Goal: Information Seeking & Learning: Learn about a topic

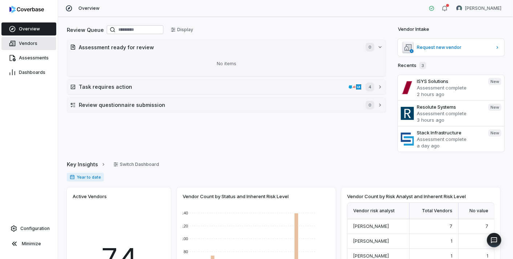
click at [30, 45] on span "Vendors" at bounding box center [28, 44] width 19 height 6
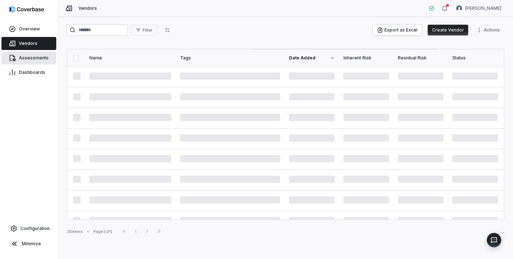
click at [36, 57] on span "Assessments" at bounding box center [34, 58] width 30 height 6
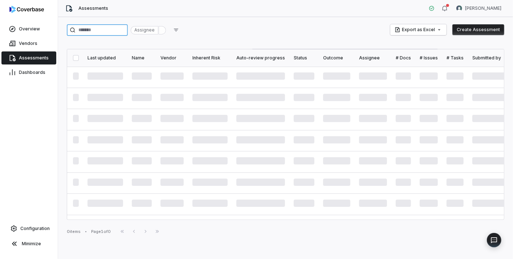
click at [86, 32] on input "search" at bounding box center [97, 30] width 61 height 12
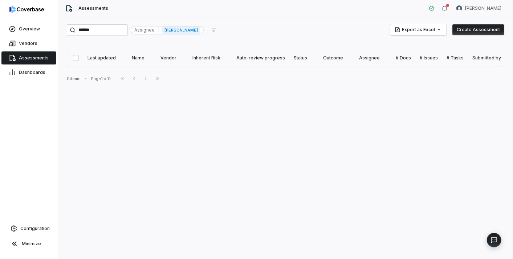
click at [239, 111] on div "****** Assignee [PERSON_NAME] Export as Excel Create Assessment Last updated Na…" at bounding box center [285, 138] width 455 height 242
click at [107, 32] on input "******" at bounding box center [97, 30] width 61 height 12
paste input "search"
type input "******"
click at [194, 29] on span "[PERSON_NAME]" at bounding box center [181, 29] width 38 height 7
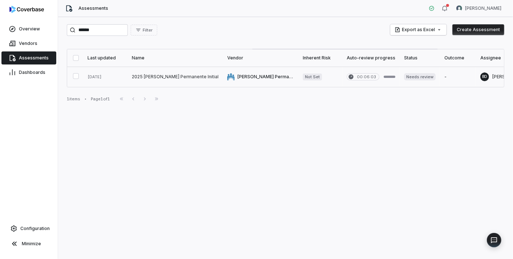
click at [148, 72] on link at bounding box center [174, 77] width 95 height 20
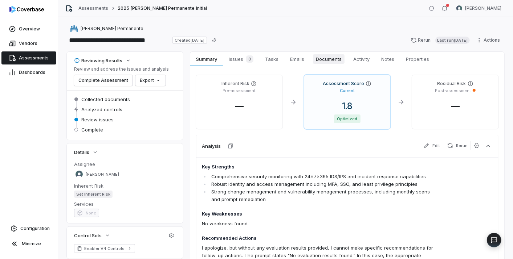
click at [328, 55] on span "Documents" at bounding box center [329, 58] width 32 height 9
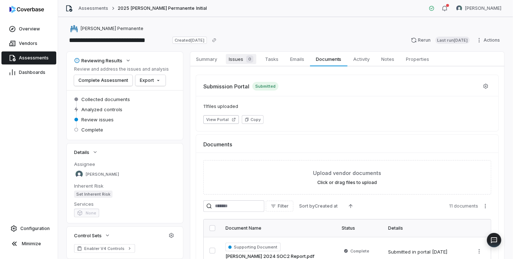
click at [234, 58] on span "Issues 0" at bounding box center [241, 59] width 30 height 10
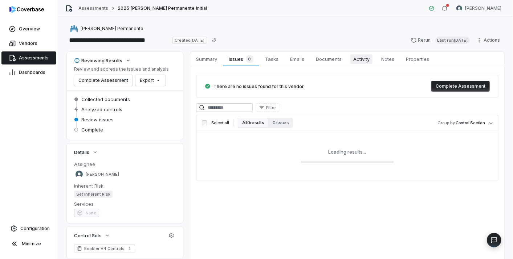
click at [369, 55] on span "Activity" at bounding box center [361, 58] width 22 height 9
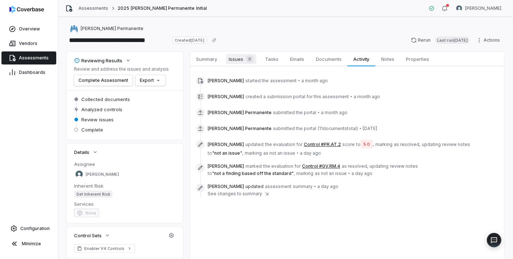
click at [236, 62] on span "Issues 0" at bounding box center [241, 59] width 30 height 10
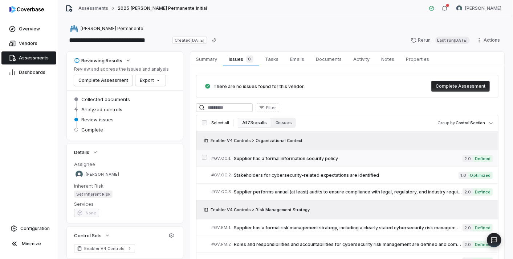
click at [322, 158] on span "Supplier has a formal information security policy" at bounding box center [348, 159] width 229 height 6
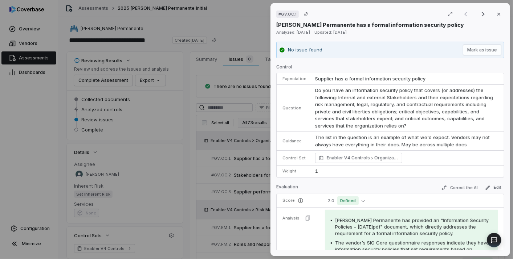
click at [335, 243] on span "The vendor's SIG Core questionnaire responses indicate they have information se…" at bounding box center [412, 252] width 154 height 25
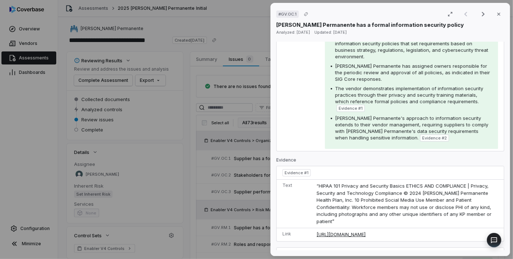
scroll to position [242, 0]
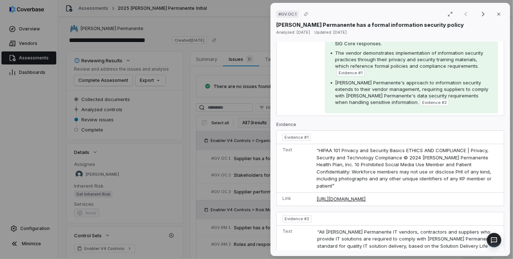
click at [234, 191] on div "# GV.OC.1 Result 1 of 50 Close [PERSON_NAME] Permanente has a formal informatio…" at bounding box center [256, 129] width 513 height 259
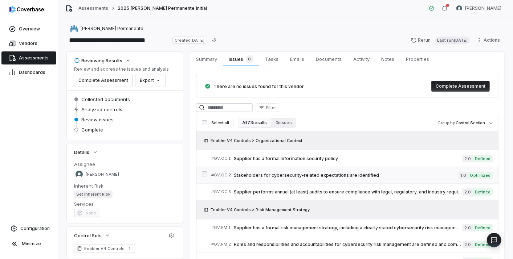
click at [262, 173] on span "Stakeholders for cybersecurity-related expectations are identified" at bounding box center [346, 176] width 225 height 6
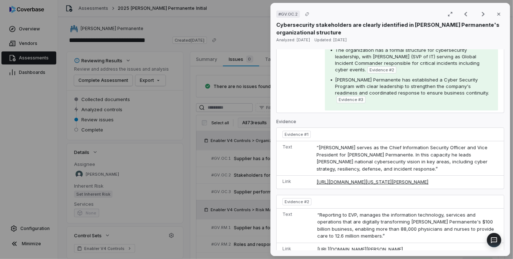
scroll to position [266, 0]
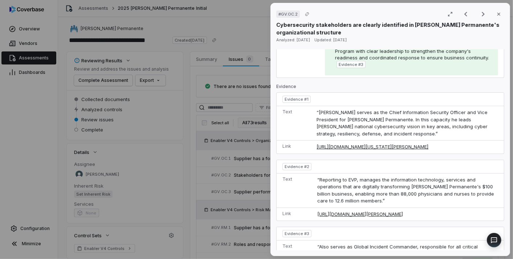
click at [235, 180] on div "# GV.OC.2 Result 2 of 50 Close Cybersecurity stakeholders are clearly identifie…" at bounding box center [256, 129] width 513 height 259
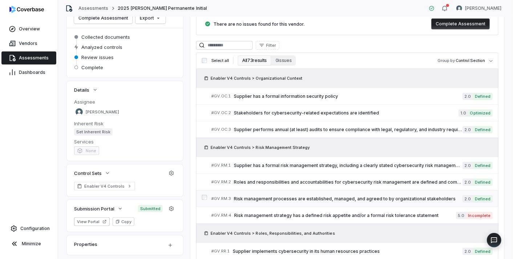
scroll to position [81, 0]
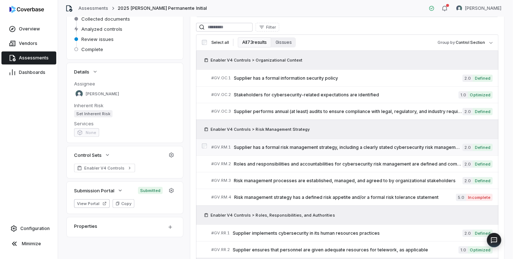
click at [322, 145] on span "Supplier has a formal risk management strategy, including a clearly stated cybe…" at bounding box center [348, 148] width 229 height 6
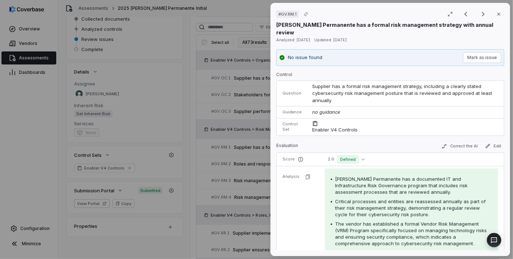
click at [265, 206] on div "# GV.RM.1 Result 4 of 50 Close [PERSON_NAME] Permanente has a formal risk manag…" at bounding box center [256, 129] width 513 height 259
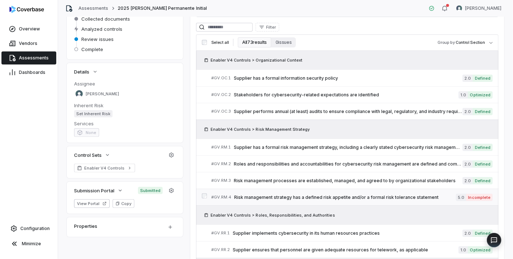
click at [298, 195] on span "Risk management strategy has a defined risk appetite and/or a formal risk toler…" at bounding box center [345, 198] width 222 height 6
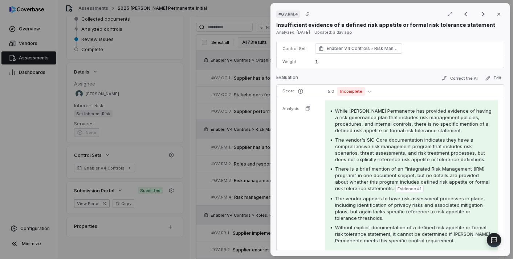
scroll to position [127, 0]
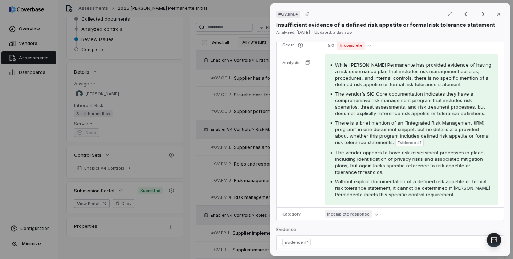
click at [236, 222] on div "# GV.RM.4 Result 7 of 50 Close Insufficient evidence of a defined risk appetite…" at bounding box center [256, 129] width 513 height 259
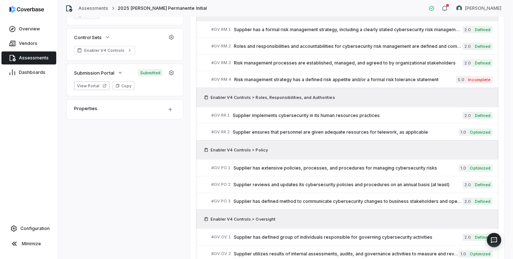
scroll to position [201, 0]
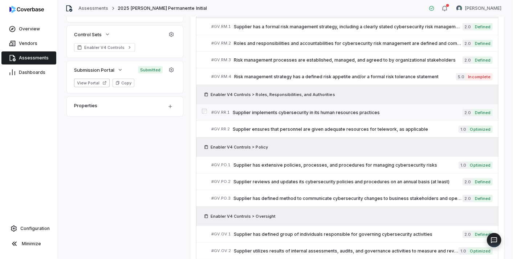
click at [329, 111] on span "Supplier implements cybersecurity in its human resources practices" at bounding box center [348, 113] width 230 height 6
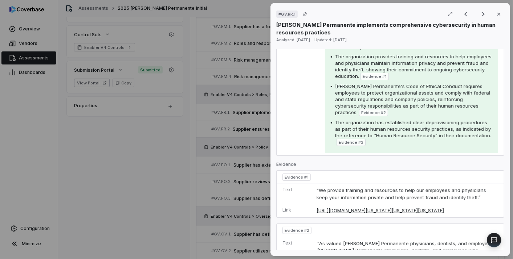
scroll to position [189, 0]
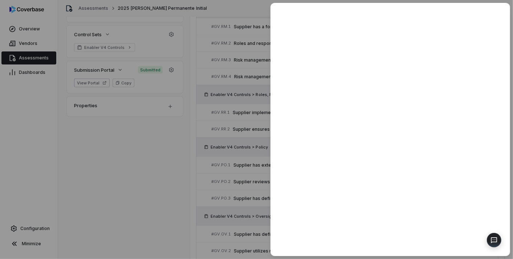
click at [206, 162] on div at bounding box center [256, 129] width 513 height 259
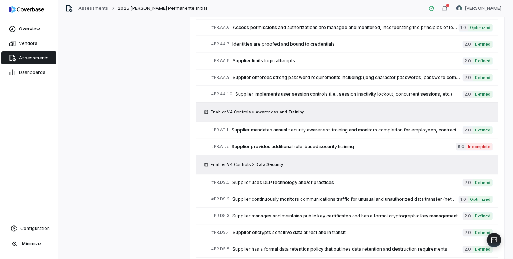
scroll to position [967, 0]
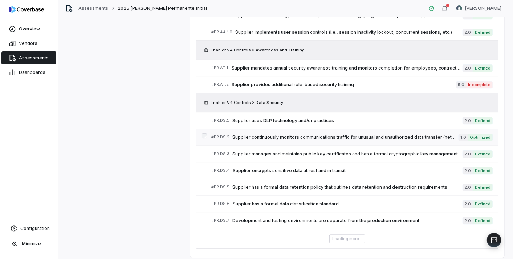
click at [339, 129] on link "# PR.DS.2 Supplier continuously monitors communications traffic for unusual and…" at bounding box center [351, 137] width 281 height 16
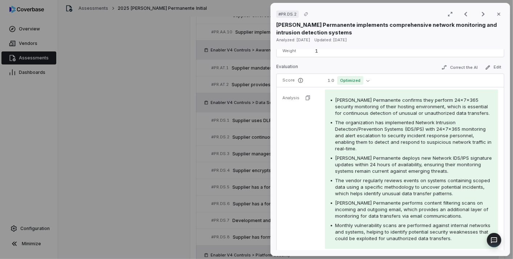
scroll to position [154, 0]
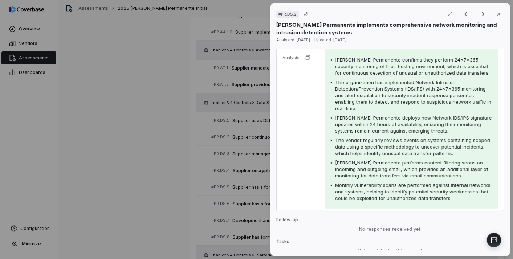
click at [406, 107] on div "The organization has implemented Network Intrusion Detection/Prevention Systems…" at bounding box center [413, 95] width 157 height 33
click at [407, 127] on span "[PERSON_NAME] Permanente deploys new Network IDS/IPS signature updates within 2…" at bounding box center [413, 124] width 157 height 19
click at [400, 156] on div "[PERSON_NAME] Permanente confirms they perform 24x7x365 security monitoring of …" at bounding box center [411, 129] width 161 height 145
drag, startPoint x: 334, startPoint y: 160, endPoint x: 375, endPoint y: 160, distance: 41.4
click at [375, 160] on span "[PERSON_NAME] Permanente performs content filtering scans on incoming and outgo…" at bounding box center [411, 169] width 153 height 19
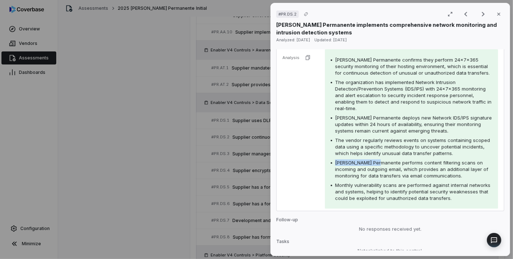
copy span "[PERSON_NAME] Permanente"
click at [316, 184] on tr "Analysis [PERSON_NAME] Permanente confirms they perform 24x7x365 security monit…" at bounding box center [390, 129] width 227 height 164
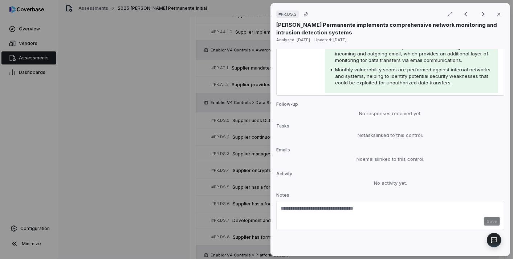
scroll to position [275, 0]
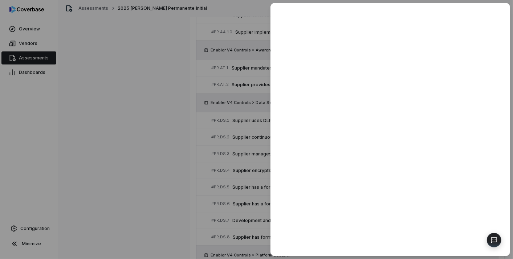
click at [212, 173] on div at bounding box center [256, 129] width 513 height 259
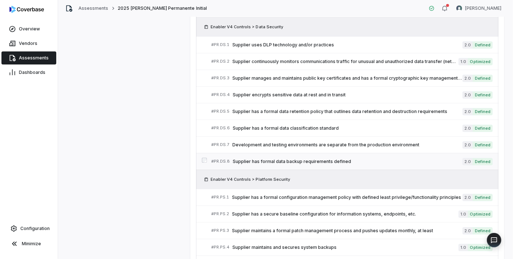
scroll to position [1048, 0]
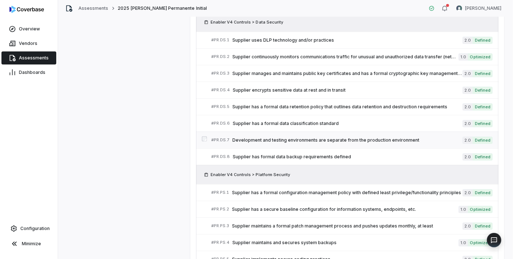
click at [309, 136] on div "# PR.DS.7 Development and testing environments are separate from the production…" at bounding box center [336, 140] width 251 height 8
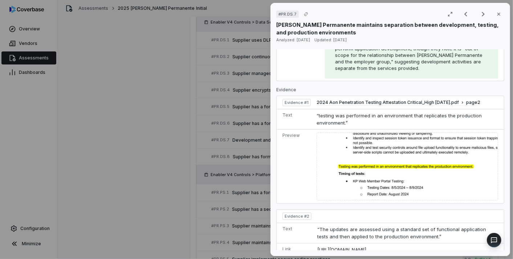
scroll to position [81, 0]
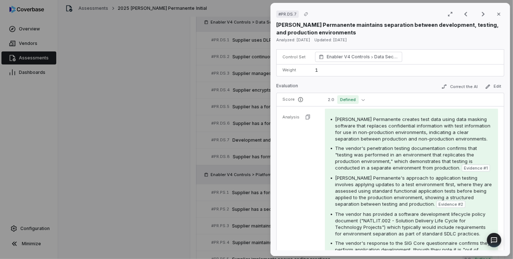
click at [222, 134] on div "# PR.DS.7 Result 50 of 73 Close [PERSON_NAME] Permanente maintains separation b…" at bounding box center [256, 129] width 513 height 259
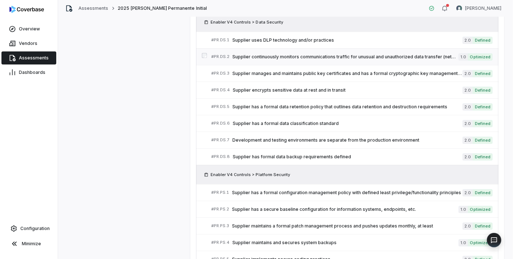
click at [326, 54] on span "Supplier continuously monitors communications traffic for unusual and unauthori…" at bounding box center [345, 57] width 226 height 6
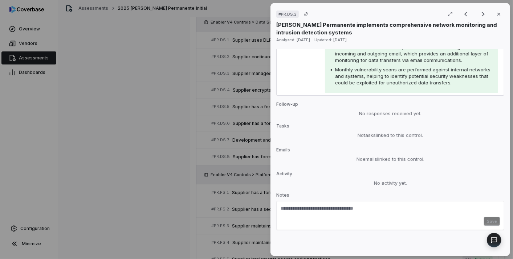
scroll to position [235, 0]
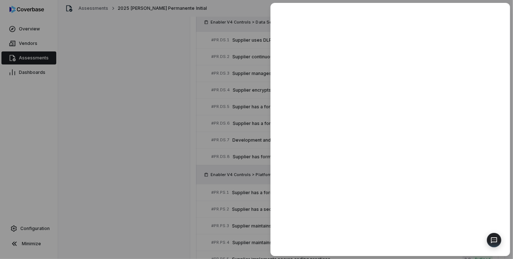
click at [225, 134] on div at bounding box center [256, 129] width 513 height 259
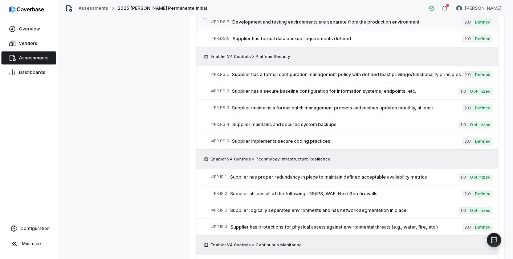
scroll to position [1169, 0]
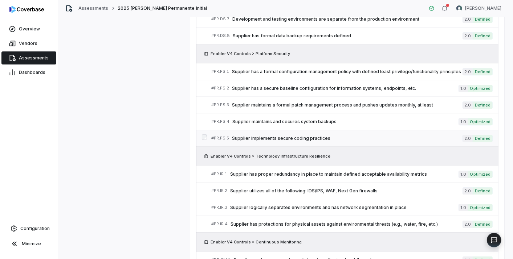
click at [304, 136] on span "Supplier implements secure coding practices" at bounding box center [347, 139] width 230 height 6
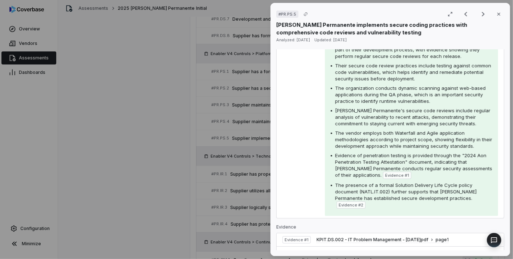
scroll to position [131, 0]
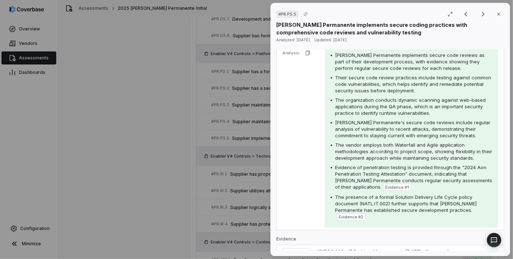
click at [191, 173] on div "# PR.PS.5 Result 56 of 73 Close [PERSON_NAME] Permanente implements secure codi…" at bounding box center [256, 129] width 513 height 259
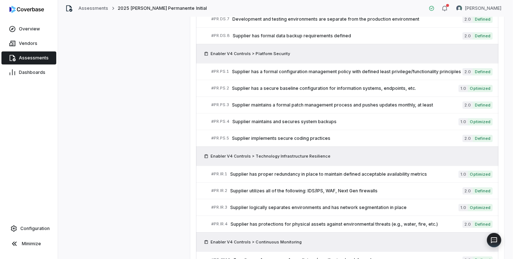
scroll to position [1439, 0]
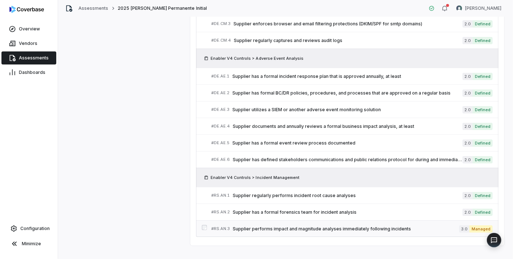
click at [283, 226] on span "Supplier performs impact and magnitude analyses immediately following incidents" at bounding box center [346, 229] width 226 height 6
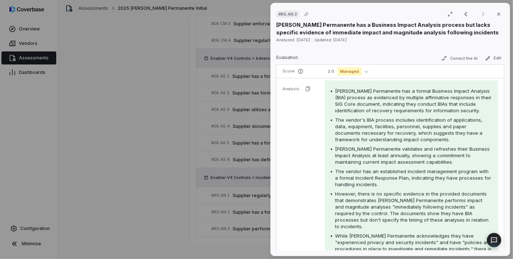
scroll to position [86, 0]
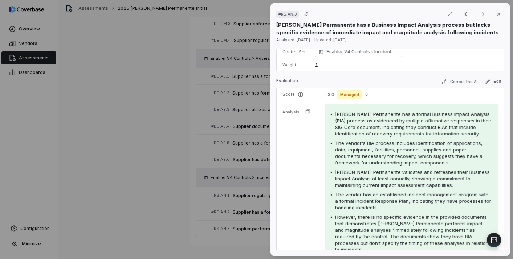
click at [187, 185] on div "# RS.AN.3 Result 73 of 73 Close [PERSON_NAME] Permanente has a Business Impact …" at bounding box center [256, 129] width 513 height 259
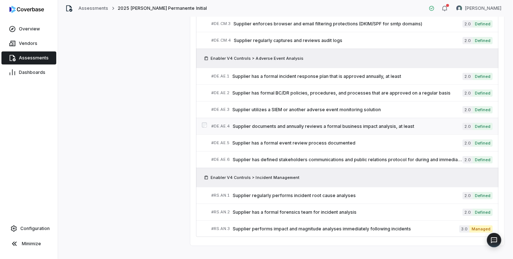
click at [327, 124] on span "Supplier documents and annually reviews a formal business impact analysis, at l…" at bounding box center [348, 127] width 230 height 6
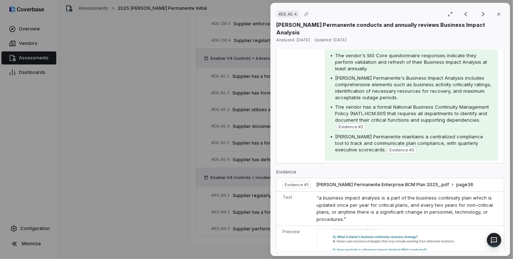
scroll to position [270, 0]
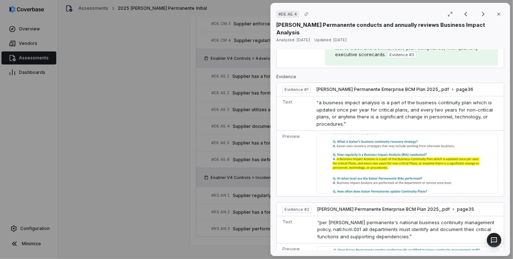
click at [196, 162] on div "# DE.AE.4 Result 68 of 73 Close [PERSON_NAME] Permanente conducts and annually …" at bounding box center [256, 129] width 513 height 259
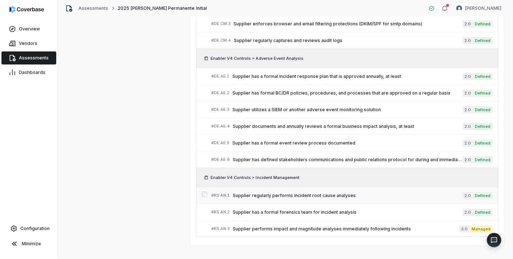
click at [306, 193] on span "Supplier regularly performs incident root cause analyses" at bounding box center [348, 196] width 230 height 6
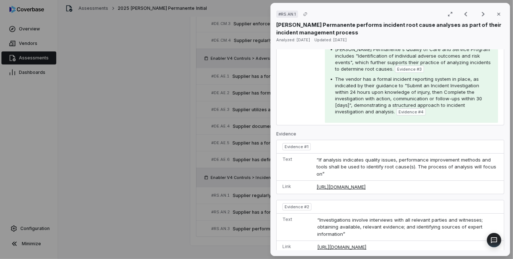
scroll to position [254, 0]
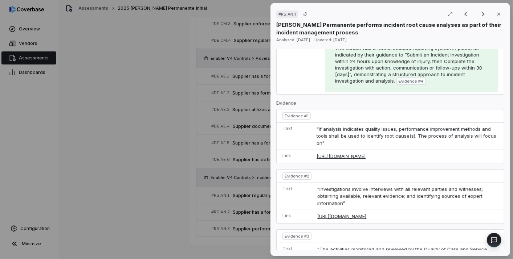
click at [170, 200] on div "# RS.AN.1 Result 71 of 73 Close [PERSON_NAME] Permanente performs incident root…" at bounding box center [256, 129] width 513 height 259
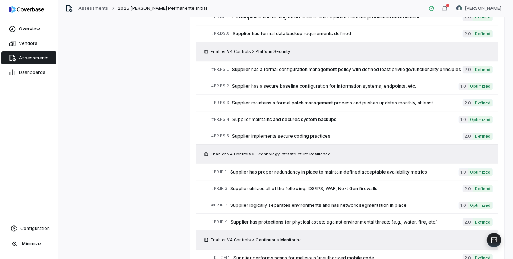
scroll to position [1157, 0]
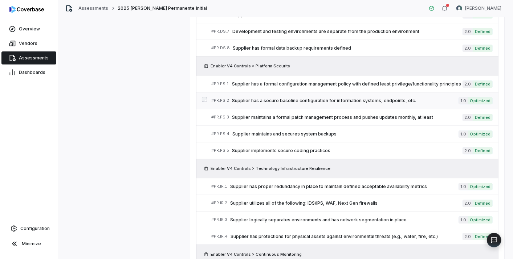
click at [307, 98] on span "Supplier has a secure baseline configuration for information systems, endpoints…" at bounding box center [345, 101] width 226 height 6
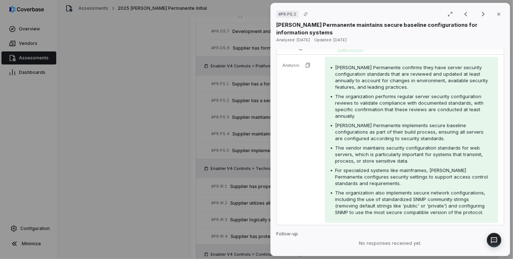
scroll to position [253, 0]
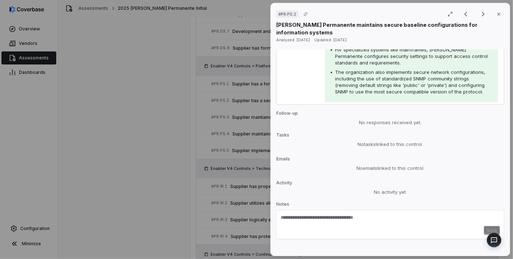
click at [318, 170] on div "No issue found Mark as issue Control Expectation Supplier has a secure baseline…" at bounding box center [390, 150] width 228 height 202
click at [231, 164] on div "# PR.PS.2 Result 53 of 73 Close [PERSON_NAME] Permanente maintains secure basel…" at bounding box center [256, 129] width 513 height 259
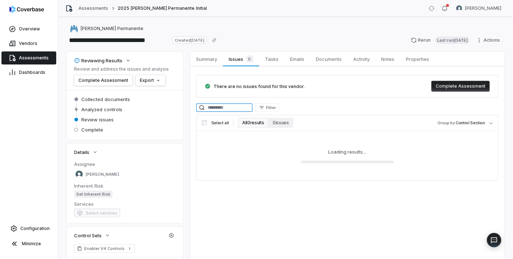
click at [224, 109] on input at bounding box center [224, 107] width 57 height 9
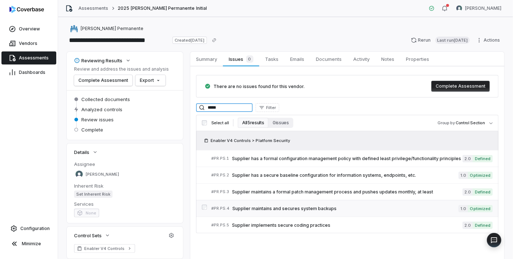
type input "*****"
click at [34, 60] on span "Assessments" at bounding box center [34, 58] width 30 height 6
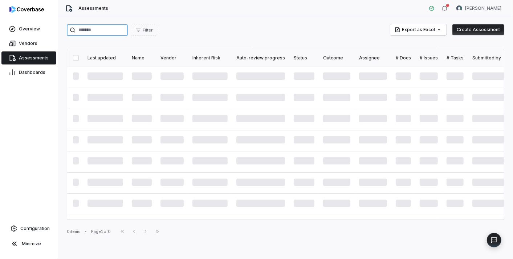
click at [112, 30] on input "search" at bounding box center [97, 30] width 61 height 12
paste input "**********"
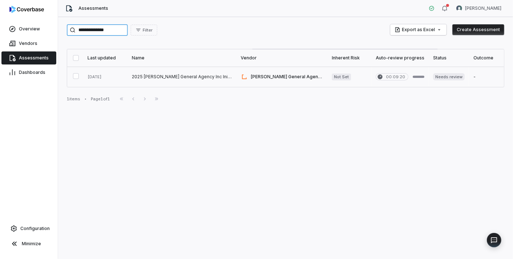
type input "**********"
click at [162, 76] on link at bounding box center [181, 77] width 109 height 20
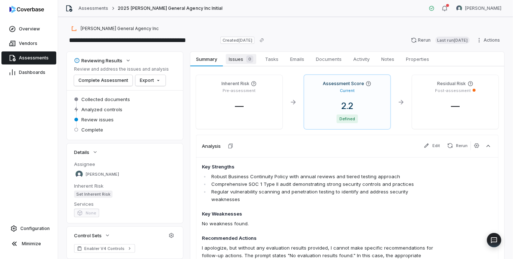
click at [235, 59] on span "Issues 0" at bounding box center [241, 59] width 30 height 10
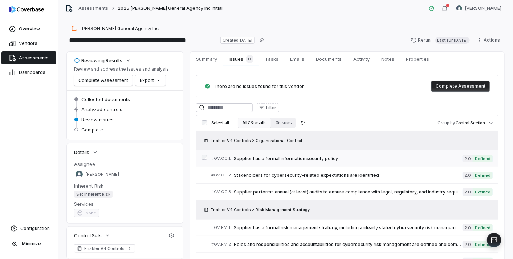
click at [275, 159] on span "Supplier has a formal information security policy" at bounding box center [348, 159] width 229 height 6
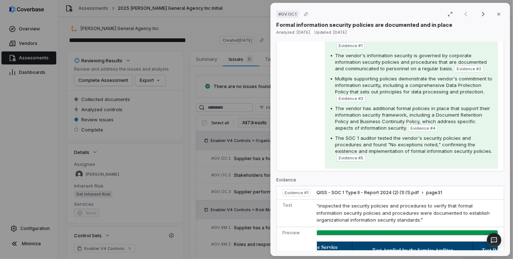
scroll to position [274, 0]
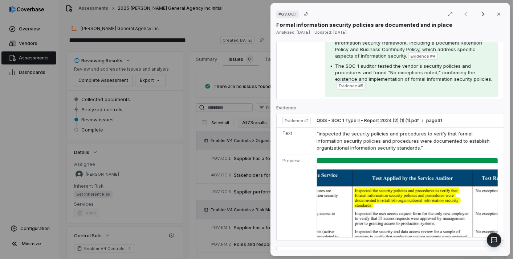
click at [231, 170] on div "# GV.OC.1 Result 1 of 25 Close Formal information security policies are documen…" at bounding box center [256, 129] width 513 height 259
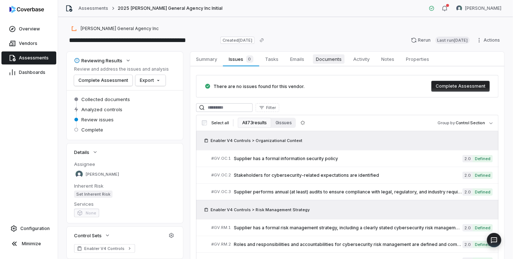
click at [331, 55] on span "Documents" at bounding box center [329, 58] width 32 height 9
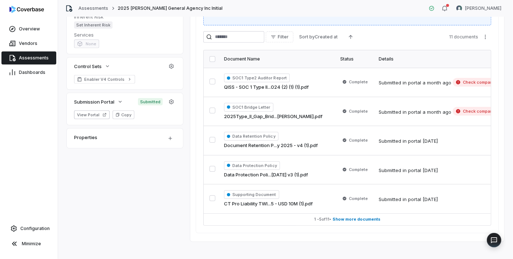
scroll to position [177, 0]
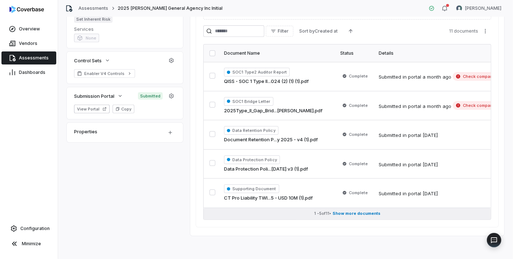
click at [281, 209] on button "1 - 5 of 11 • Show more documents" at bounding box center [347, 214] width 287 height 12
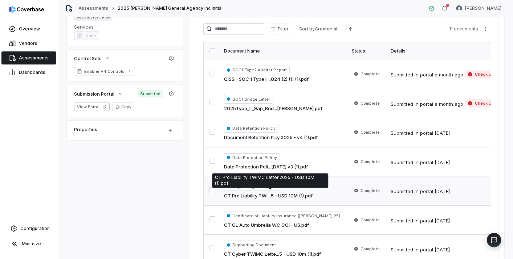
click at [268, 195] on link "CT Pro Liability TWI...5 - USD 10M (1).pdf" at bounding box center [268, 196] width 89 height 7
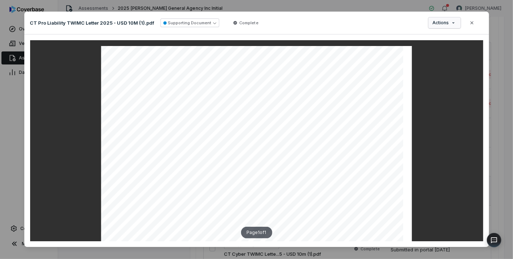
click at [437, 21] on div "Document Preview CT Pro Liability TWIMC Letter 2025 - USD 10M (1).pdf Supportin…" at bounding box center [256, 131] width 513 height 263
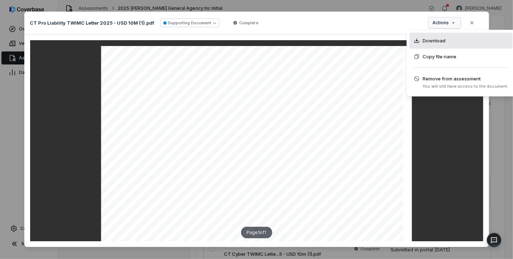
click at [434, 39] on span "Download" at bounding box center [433, 40] width 23 height 7
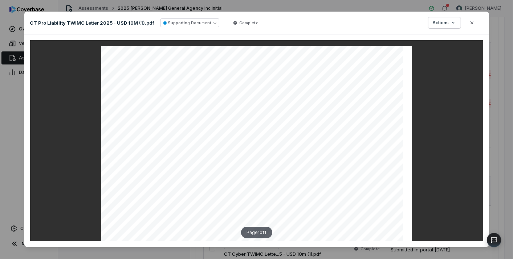
click at [282, 5] on div "Document Preview CT Pro Liability TWIMC Letter 2025 - USD 10M (1).pdf Supportin…" at bounding box center [256, 129] width 513 height 259
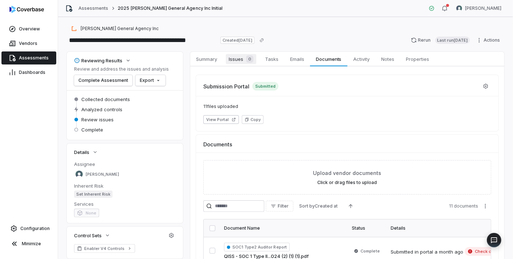
click at [247, 52] on link "Issues 0 Issues 0" at bounding box center [241, 59] width 36 height 15
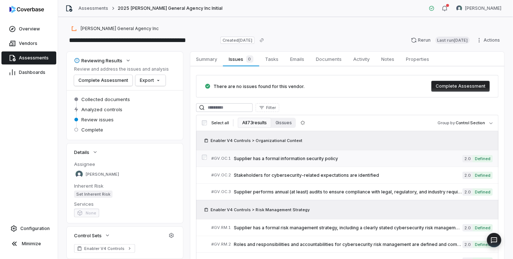
click at [253, 156] on span "Supplier has a formal information security policy" at bounding box center [348, 159] width 229 height 6
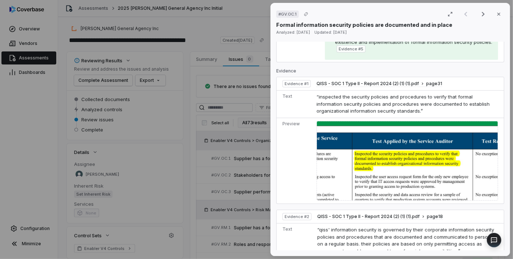
scroll to position [322, 0]
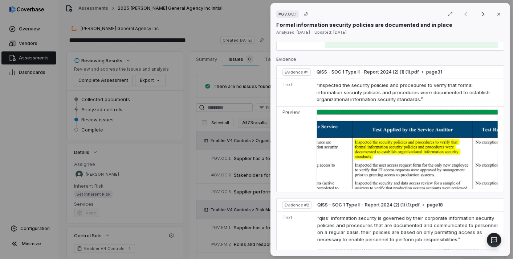
click at [266, 165] on div "# GV.OC.1 Result 1 of 25 Close Formal information security policies are documen…" at bounding box center [256, 129] width 513 height 259
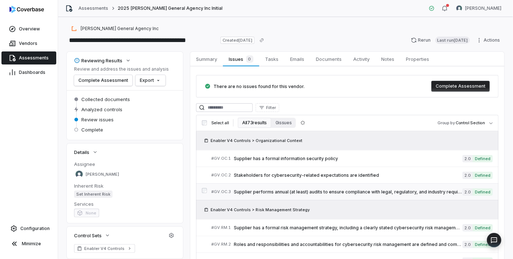
click at [267, 191] on span "Supplier performs annual (at least) audits to ensure compliance with legal, reg…" at bounding box center [348, 192] width 229 height 6
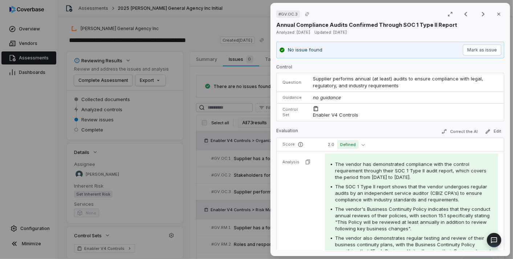
scroll to position [121, 0]
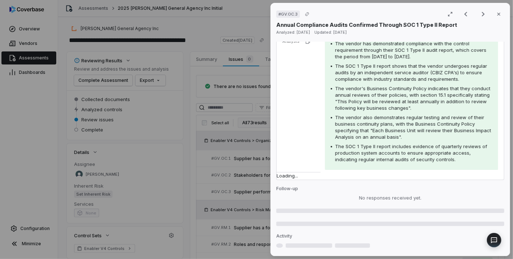
click at [237, 183] on div "# GV.OC.3 Result 3 of 25 Close Annual Compliance Audits Confirmed Through SOC 1…" at bounding box center [256, 129] width 513 height 259
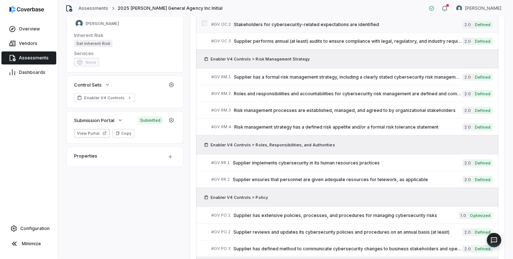
scroll to position [161, 0]
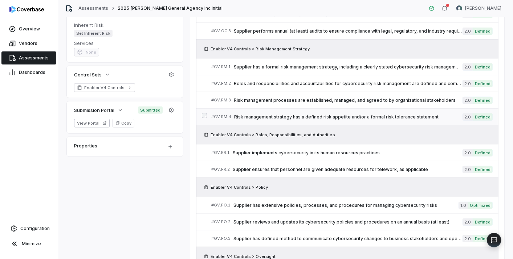
click at [339, 115] on span "Risk management strategy has a defined risk appetite and/or a formal risk toler…" at bounding box center [348, 117] width 228 height 6
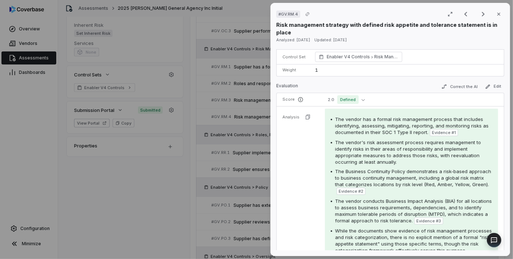
scroll to position [121, 0]
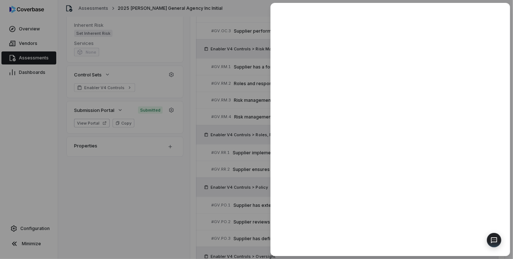
click at [226, 176] on div at bounding box center [256, 129] width 513 height 259
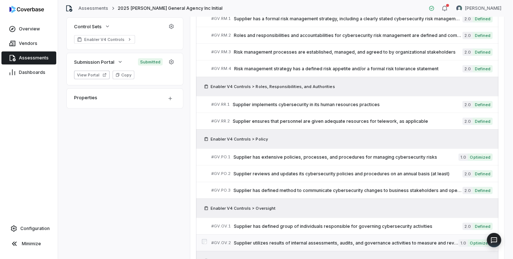
scroll to position [282, 0]
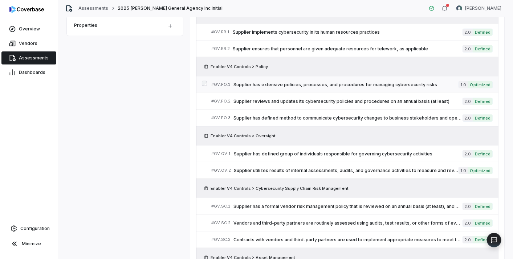
click at [341, 82] on span "Supplier has extensive policies, processes, and procedures for managing cyberse…" at bounding box center [345, 85] width 225 height 6
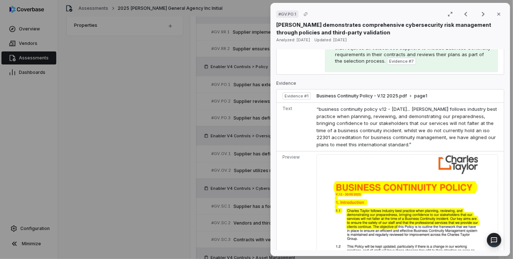
scroll to position [471, 0]
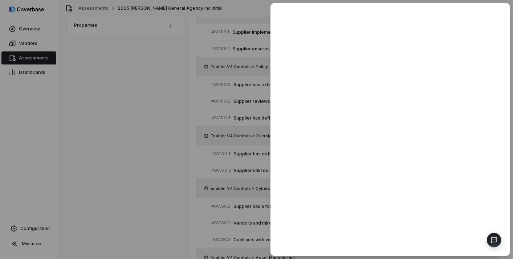
click at [179, 160] on div at bounding box center [256, 129] width 513 height 259
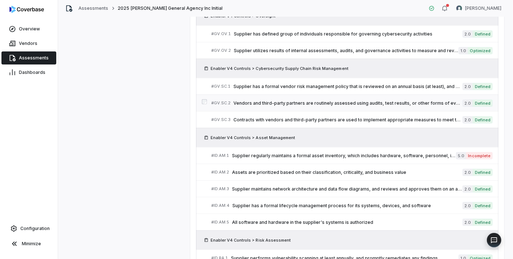
scroll to position [403, 0]
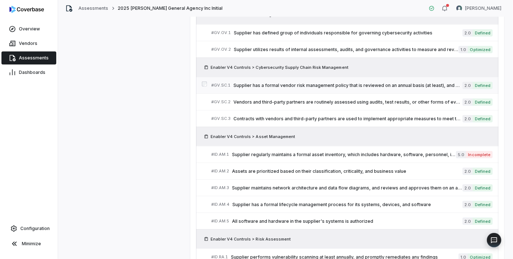
click at [341, 83] on span "Supplier has a formal vendor risk management policy that is reviewed on an annu…" at bounding box center [347, 86] width 229 height 6
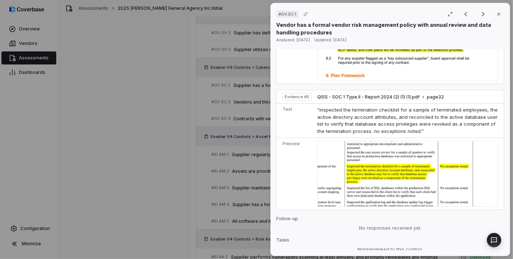
scroll to position [1089, 0]
click at [173, 189] on div "# GV.SC.1 Result 15 of 25 Close Vendor has a formal vendor risk management poli…" at bounding box center [256, 129] width 513 height 259
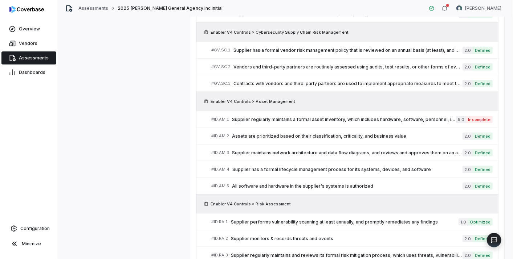
scroll to position [491, 0]
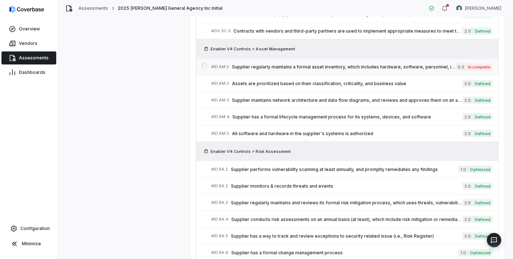
click at [331, 64] on span "Supplier regularly maintains a formal asset inventory, which includes hardware,…" at bounding box center [344, 67] width 224 height 6
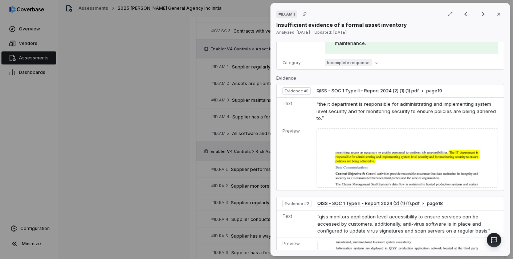
scroll to position [298, 0]
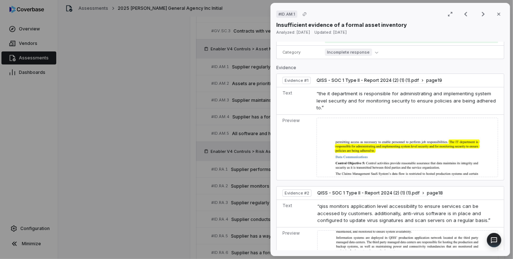
click at [212, 167] on div "# ID.AM.1 Result 18 of 73 Close Insufficient evidence of a formal asset invento…" at bounding box center [256, 129] width 513 height 259
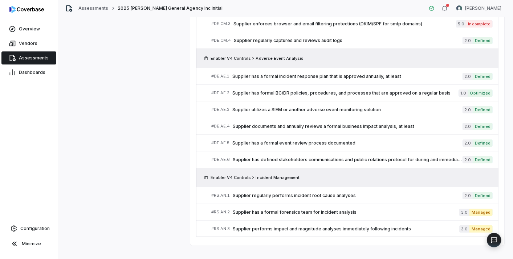
scroll to position [1238, 0]
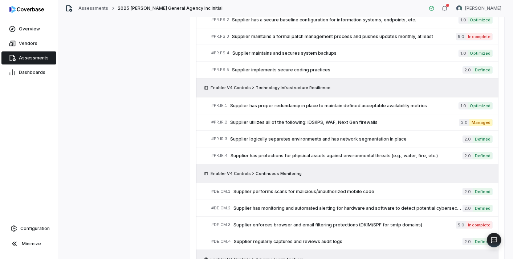
click at [26, 53] on link "Assessments" at bounding box center [28, 58] width 55 height 13
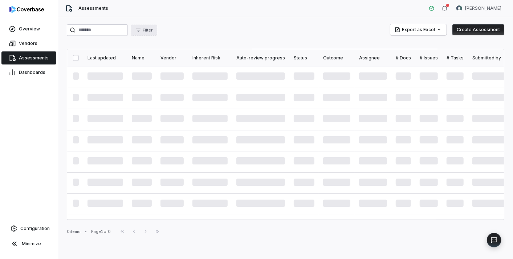
click at [157, 33] on button "Filter" at bounding box center [144, 30] width 26 height 11
type input "*******"
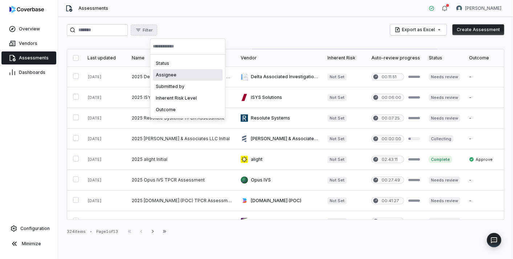
click at [171, 74] on div "Assignee" at bounding box center [188, 75] width 70 height 12
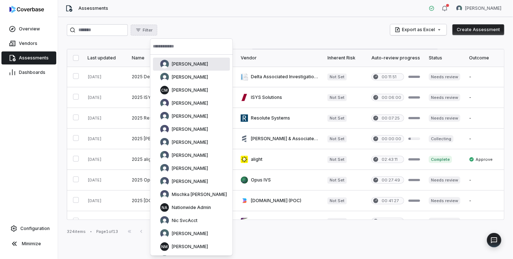
click at [173, 49] on input "text" at bounding box center [191, 46] width 77 height 16
paste input "*******"
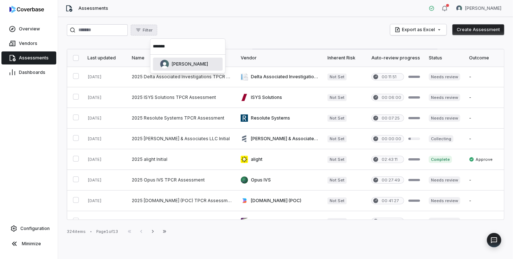
type input "*******"
click at [173, 67] on div "[PERSON_NAME]" at bounding box center [184, 64] width 48 height 9
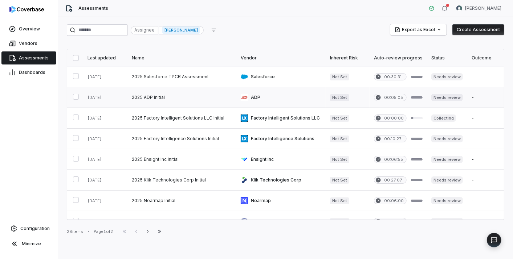
click at [138, 97] on link at bounding box center [181, 97] width 109 height 20
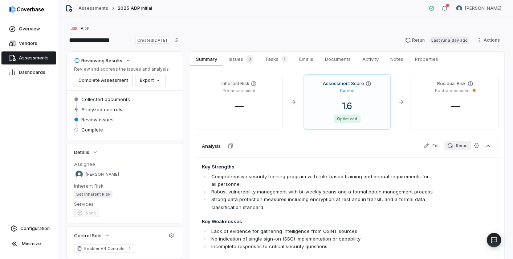
click at [452, 142] on button "Rerun" at bounding box center [457, 146] width 26 height 9
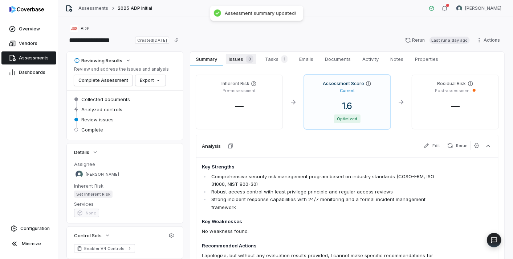
click at [241, 59] on span "Issues 0" at bounding box center [241, 59] width 30 height 10
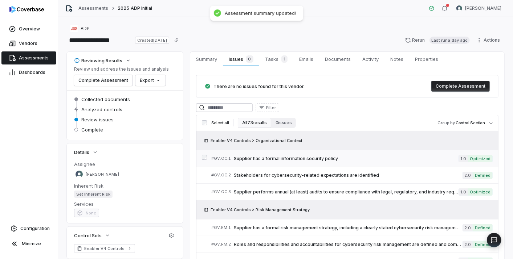
click at [283, 158] on span "Supplier has a formal information security policy" at bounding box center [346, 159] width 225 height 6
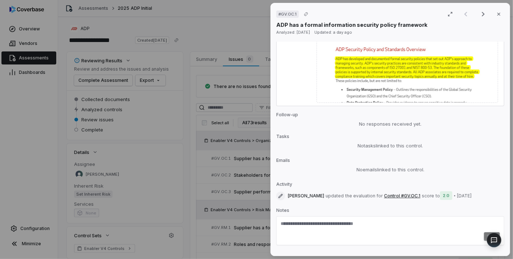
scroll to position [437, 0]
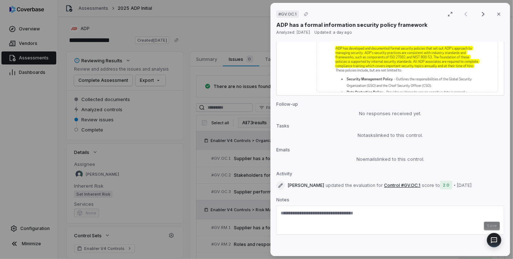
click at [180, 163] on div "# GV.OC.1 Result 1 of 25 Close ADP has a formal information security policy fra…" at bounding box center [256, 129] width 513 height 259
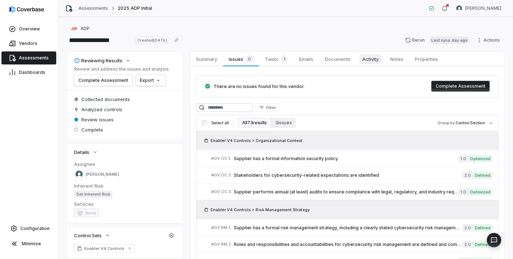
click at [367, 55] on span "Activity" at bounding box center [370, 58] width 22 height 9
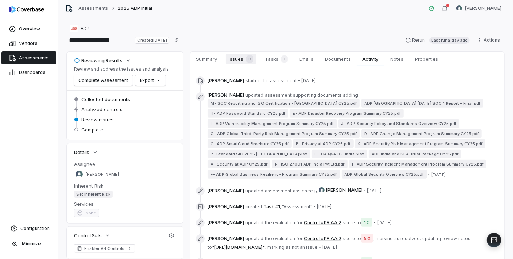
click at [254, 62] on span "Issues 0" at bounding box center [241, 59] width 30 height 10
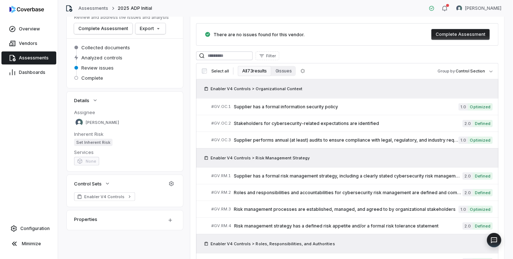
scroll to position [81, 0]
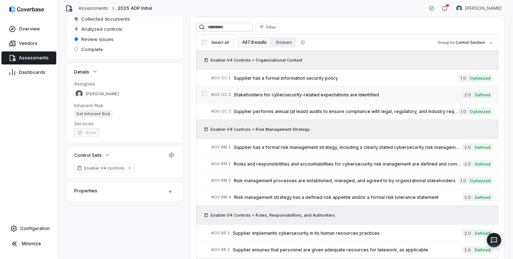
click at [350, 90] on link "# GV.OC.2 Stakeholders for cybersecurity-related expectations are identified 2.…" at bounding box center [351, 95] width 281 height 16
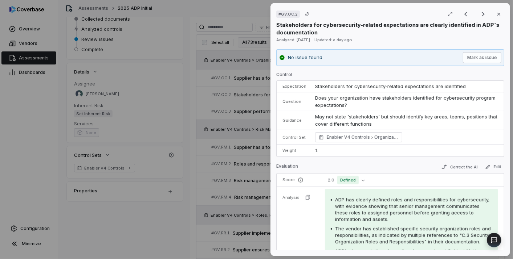
click at [198, 145] on div "# GV.OC.2 Result 2 of 50 Close Stakeholders for cybersecurity-related expectati…" at bounding box center [256, 129] width 513 height 259
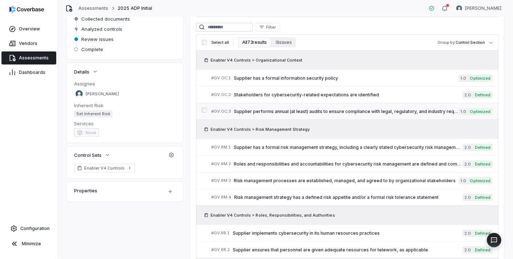
click at [282, 109] on span "Supplier performs annual (at least) audits to ensure compliance with legal, reg…" at bounding box center [346, 112] width 225 height 6
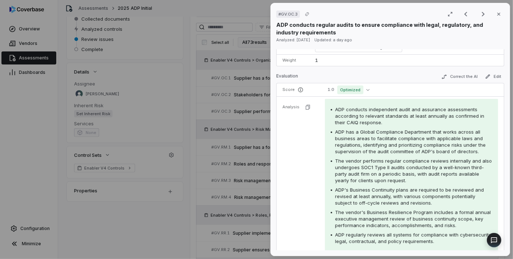
scroll to position [81, 0]
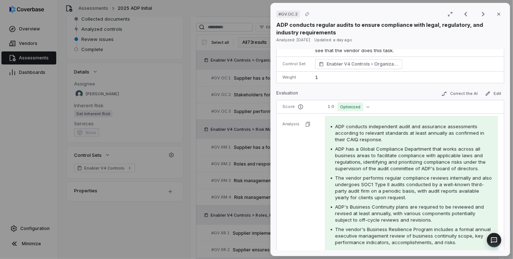
click at [225, 150] on div "# GV.OC.3 Result 3 of 50 Close ADP conducts regular audits to ensure compliance…" at bounding box center [256, 129] width 513 height 259
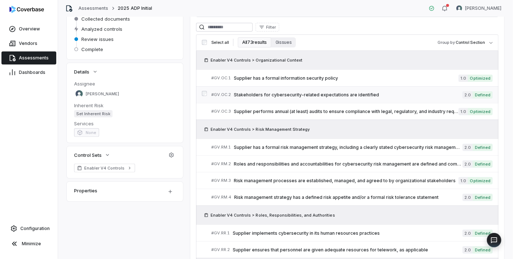
click at [345, 93] on span "Stakeholders for cybersecurity-related expectations are identified" at bounding box center [348, 95] width 229 height 6
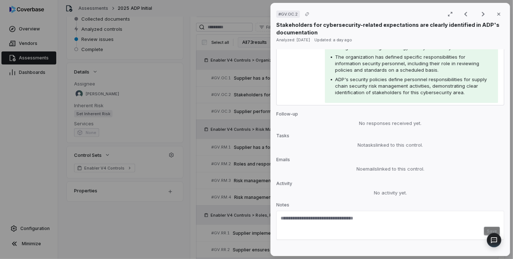
scroll to position [225, 0]
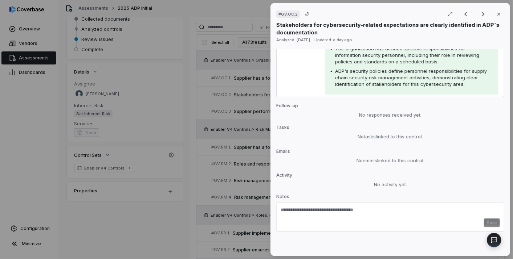
click at [188, 183] on div "# GV.OC.2 Result 2 of 50 Close Stakeholders for cybersecurity-related expectati…" at bounding box center [256, 129] width 513 height 259
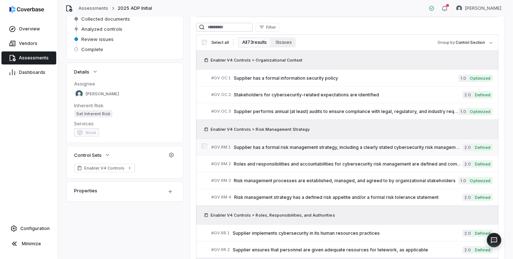
click at [270, 145] on span "Supplier has a formal risk management strategy, including a clearly stated cybe…" at bounding box center [348, 148] width 229 height 6
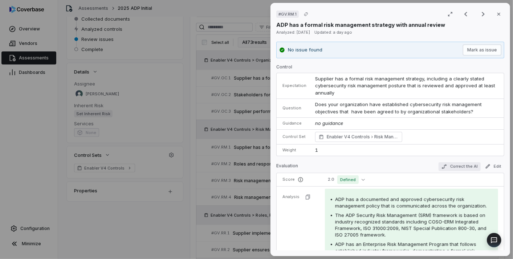
click at [451, 165] on button "Correct the AI" at bounding box center [459, 167] width 42 height 9
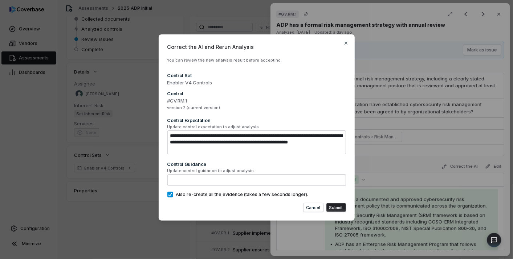
type textarea "*"
click at [292, 241] on div "**********" at bounding box center [256, 129] width 513 height 259
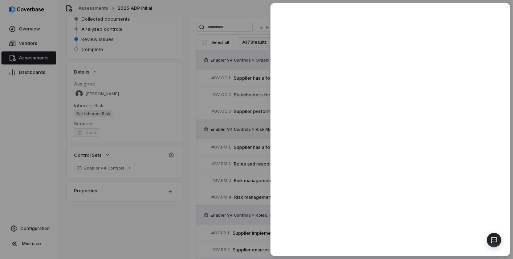
click at [247, 214] on div at bounding box center [256, 129] width 513 height 259
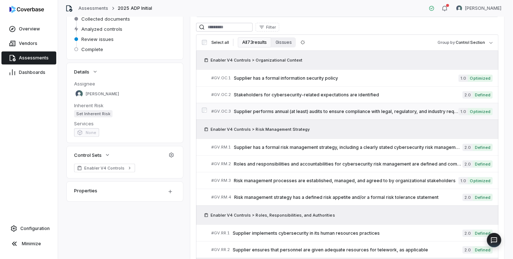
click at [268, 112] on span "Supplier performs annual (at least) audits to ensure compliance with legal, reg…" at bounding box center [346, 112] width 225 height 6
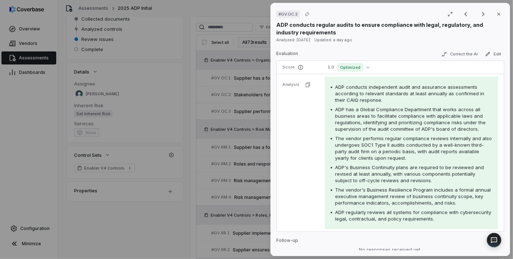
scroll to position [88, 0]
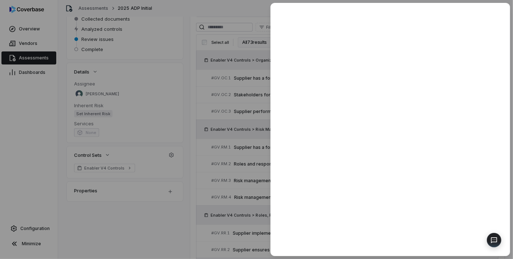
click at [242, 184] on div at bounding box center [256, 129] width 513 height 259
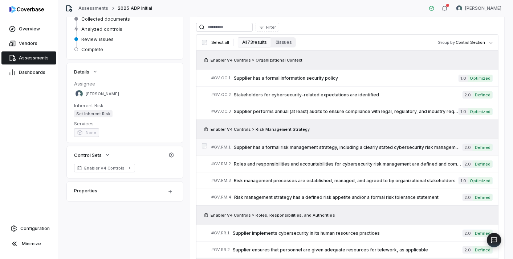
click at [313, 142] on link "# GV.RM.1 Supplier has a formal risk management strategy, including a clearly s…" at bounding box center [351, 147] width 281 height 16
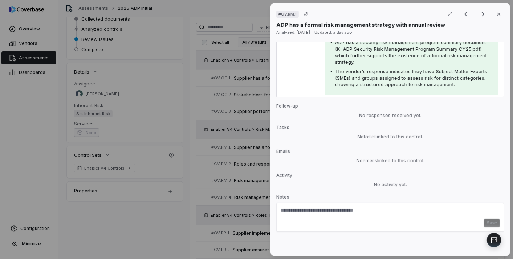
scroll to position [254, 0]
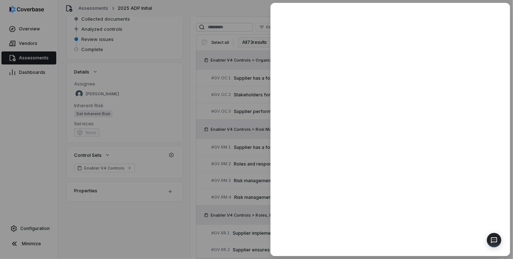
click at [220, 189] on div at bounding box center [256, 129] width 513 height 259
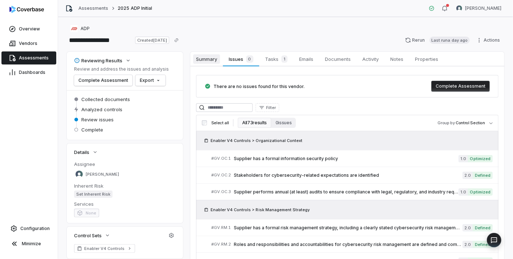
click at [205, 60] on span "Summary" at bounding box center [206, 58] width 27 height 9
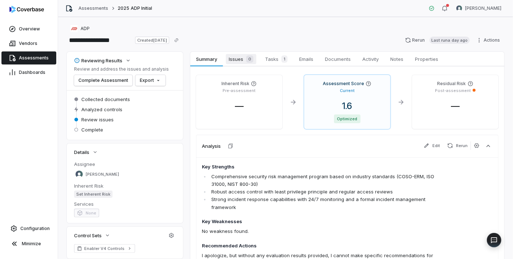
click at [241, 57] on span "Issues 0" at bounding box center [241, 59] width 30 height 10
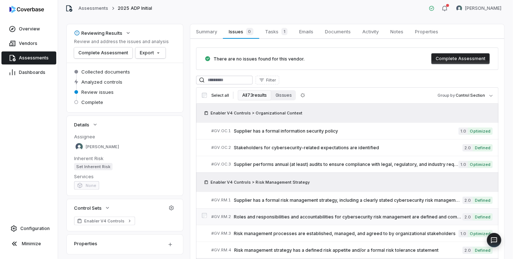
scroll to position [40, 0]
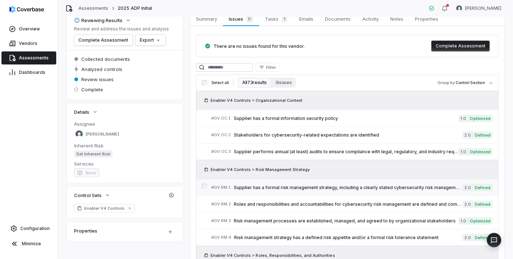
click at [366, 186] on span "Supplier has a formal risk management strategy, including a clearly stated cybe…" at bounding box center [348, 188] width 229 height 6
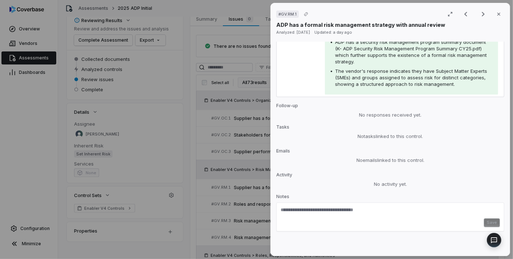
scroll to position [213, 0]
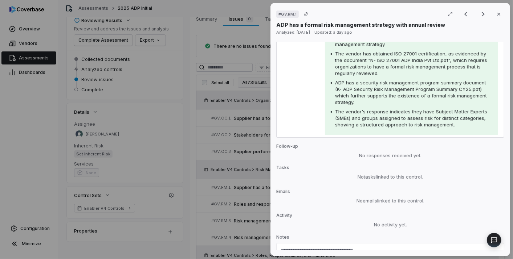
click at [241, 124] on div "# GV.RM.1 Result 4 of 73 Close ADP has a formal risk management strategy with a…" at bounding box center [256, 129] width 513 height 259
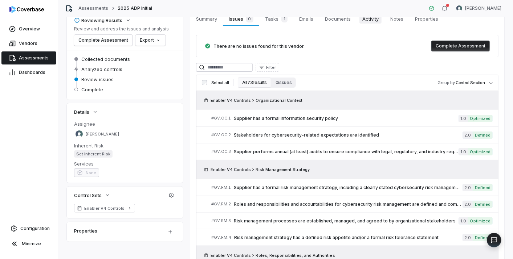
click at [371, 22] on span "Activity" at bounding box center [370, 18] width 22 height 9
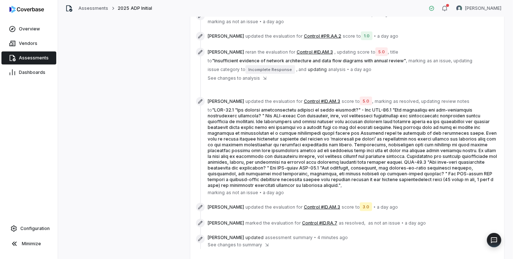
scroll to position [395, 0]
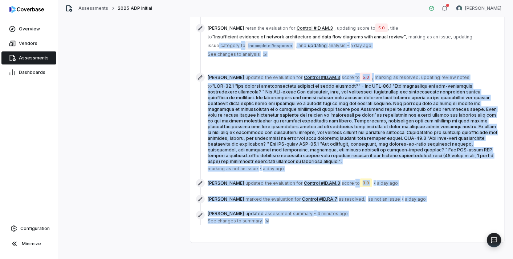
drag, startPoint x: 352, startPoint y: 192, endPoint x: 218, endPoint y: 48, distance: 197.4
click at [399, 178] on div "Sean Wozniak updated the evaluation for Control #ID.AM.3 score to 3.0 • a day a…" at bounding box center [347, 184] width 302 height 12
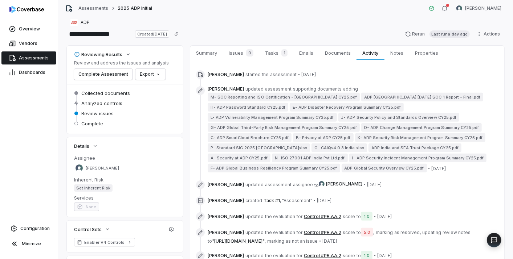
scroll to position [0, 0]
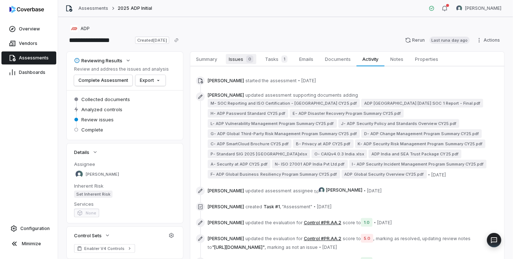
click at [241, 64] on link "Issues 0 Issues 0" at bounding box center [241, 59] width 36 height 15
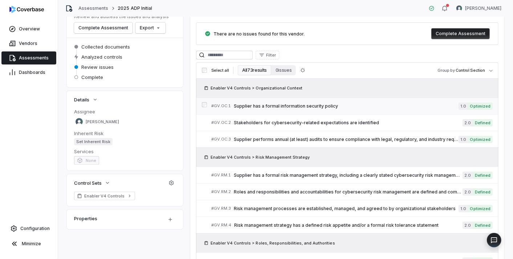
scroll to position [81, 0]
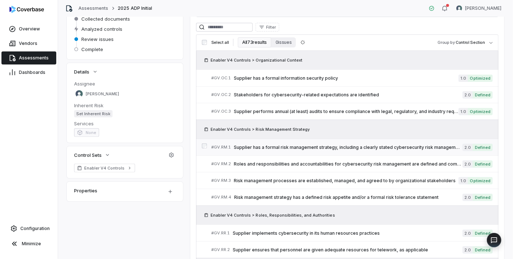
click at [303, 148] on span "Supplier has a formal risk management strategy, including a clearly stated cybe…" at bounding box center [348, 148] width 229 height 6
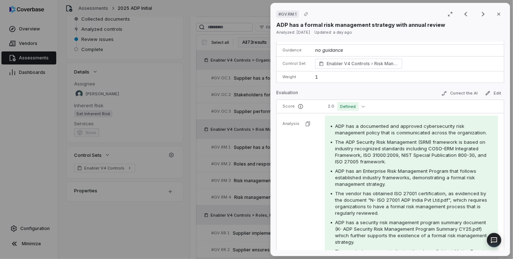
scroll to position [81, 0]
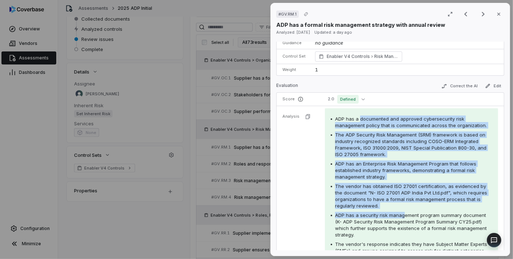
drag, startPoint x: 378, startPoint y: 168, endPoint x: 401, endPoint y: 216, distance: 52.9
click at [401, 216] on div "ADP has a documented and approved cybersecurity risk management policy that is …" at bounding box center [411, 189] width 173 height 160
drag, startPoint x: 401, startPoint y: 216, endPoint x: 363, endPoint y: 190, distance: 46.7
click at [363, 190] on span "The vendor has obtained ISO 27001 certification, as evidenced by the document "…" at bounding box center [411, 196] width 152 height 25
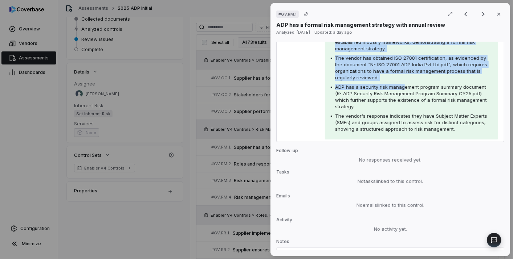
scroll to position [254, 0]
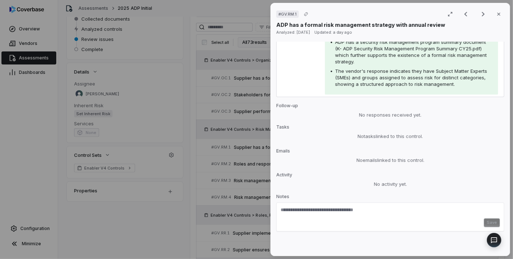
click at [255, 200] on div "# GV.RM.1 Result 4 of 73 Close ADP has a formal risk management strategy with a…" at bounding box center [256, 129] width 513 height 259
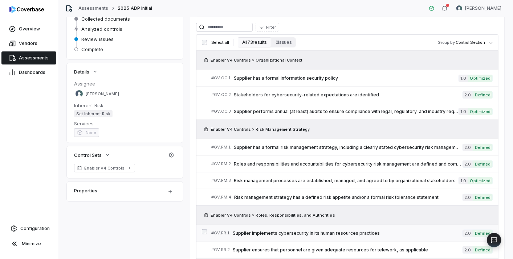
click at [260, 233] on span "Supplier implements cybersecurity in its human resources practices" at bounding box center [348, 234] width 230 height 6
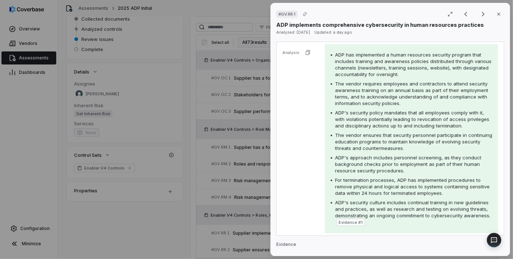
scroll to position [72, 0]
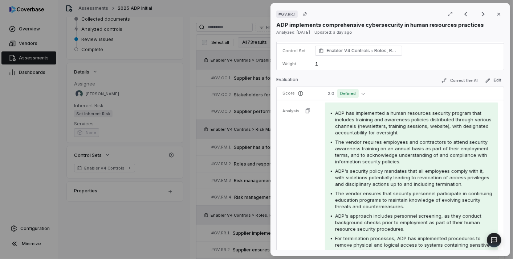
click at [234, 202] on div "# GV.RR.1 Result 8 of 73 Close ADP implements comprehensive cybersecurity in hu…" at bounding box center [256, 129] width 513 height 259
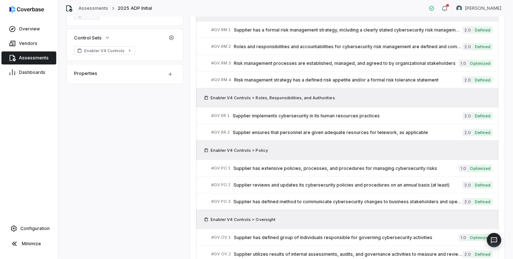
scroll to position [201, 0]
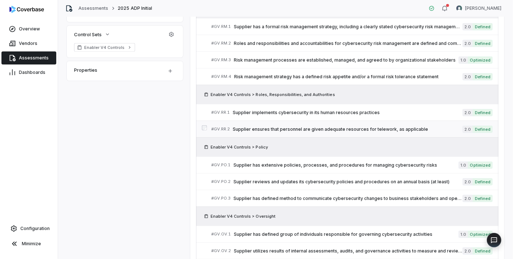
click at [331, 127] on span "Supplier ensures that personnel are given adequate resources for telework, as a…" at bounding box center [348, 130] width 230 height 6
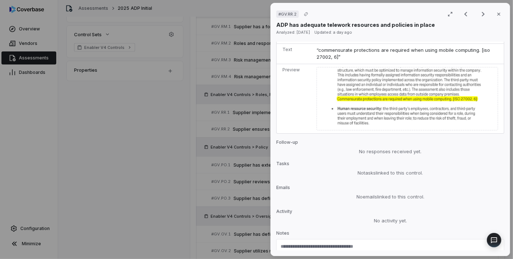
scroll to position [318, 0]
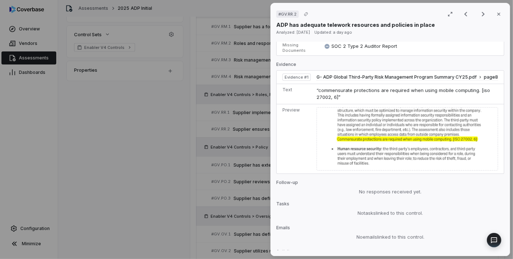
click at [191, 168] on div "# GV.RR.2 Result 9 of 73 Close ADP has adequate telework resources and policies…" at bounding box center [256, 129] width 513 height 259
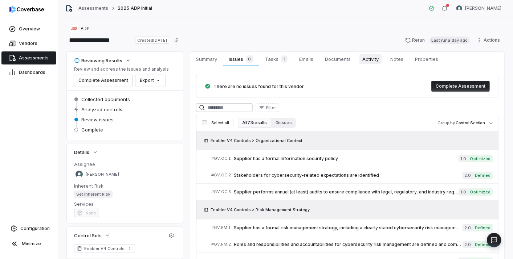
click at [377, 58] on span "Activity" at bounding box center [370, 58] width 22 height 9
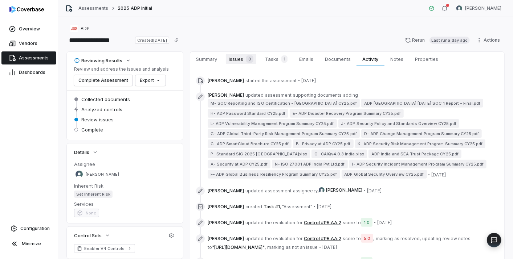
click at [230, 61] on span "Issues 0" at bounding box center [241, 59] width 30 height 10
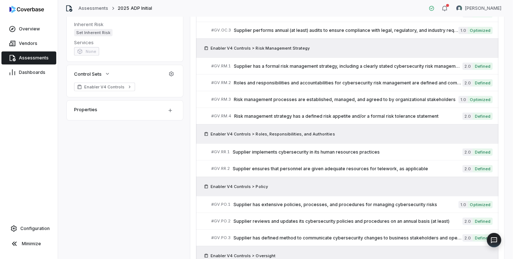
scroll to position [201, 0]
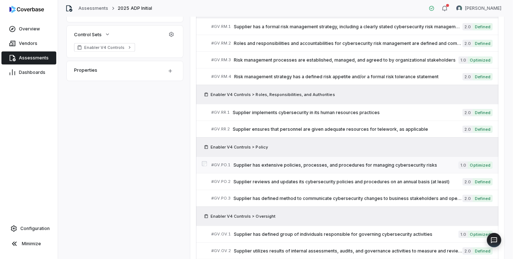
click at [259, 163] on span "Supplier has extensive policies, processes, and procedures for managing cyberse…" at bounding box center [345, 166] width 225 height 6
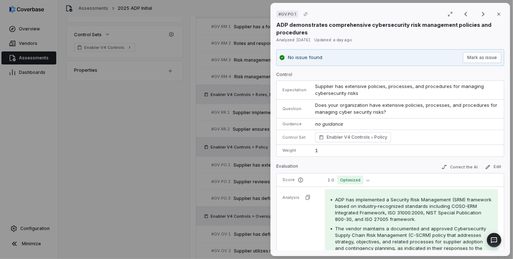
click at [189, 148] on div "# GV.PO.1 Result 10 of 73 Close ADP demonstrates comprehensive cybersecurity ri…" at bounding box center [256, 129] width 513 height 259
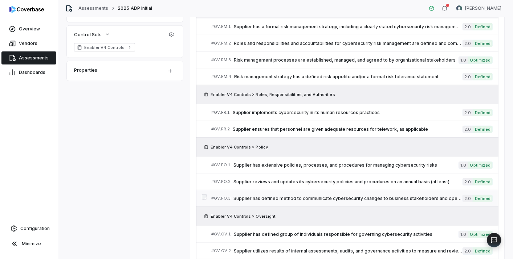
click at [282, 196] on span "Supplier has defined method to communicate cybersecurity changes to business st…" at bounding box center [347, 199] width 229 height 6
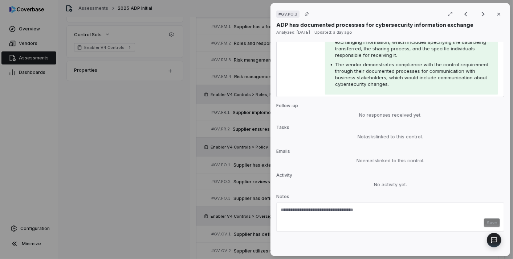
scroll to position [127, 0]
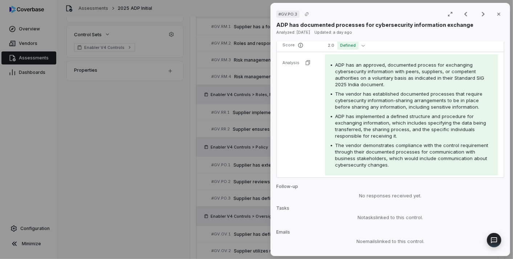
click at [233, 197] on div "# GV.PO.3 Result 12 of 73 Close ADP has documented processes for cybersecurity …" at bounding box center [256, 129] width 513 height 259
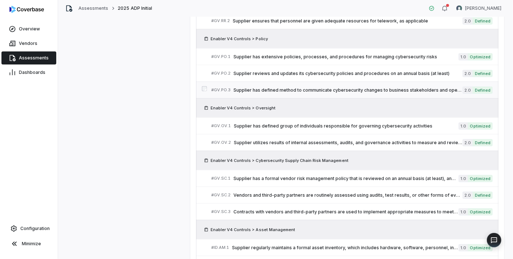
scroll to position [322, 0]
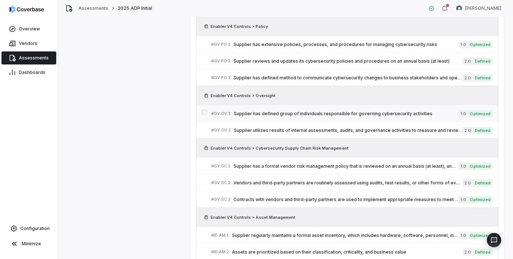
click at [271, 111] on span "Supplier has defined group of individuals responsible for governing cybersecuri…" at bounding box center [346, 114] width 225 height 6
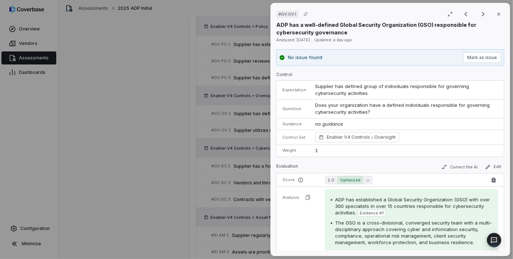
click at [341, 179] on span "Optimized" at bounding box center [350, 180] width 26 height 9
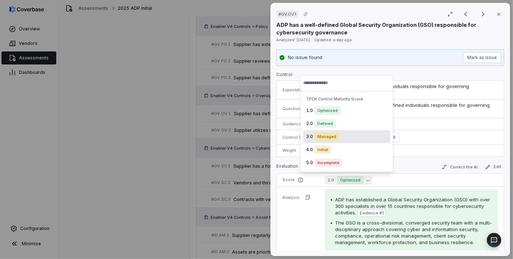
click at [336, 137] on span "Managed" at bounding box center [326, 136] width 25 height 9
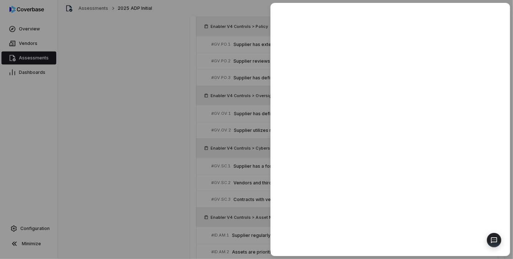
click at [227, 172] on div at bounding box center [256, 129] width 513 height 259
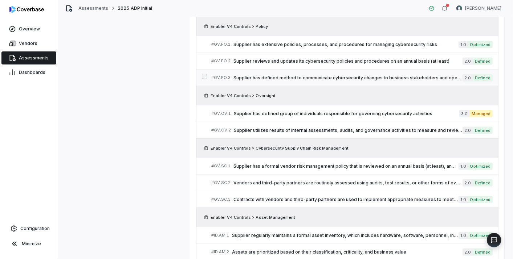
click at [382, 78] on span "Supplier has defined method to communicate cybersecurity changes to business st…" at bounding box center [347, 78] width 229 height 6
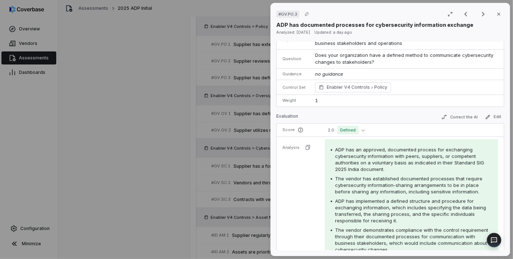
scroll to position [87, 0]
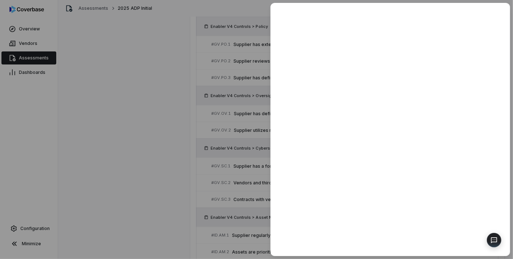
click at [171, 158] on div at bounding box center [256, 129] width 513 height 259
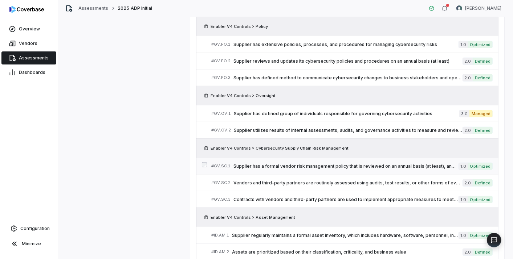
click at [291, 164] on span "Supplier has a formal vendor risk management policy that is reviewed on an annu…" at bounding box center [345, 167] width 225 height 6
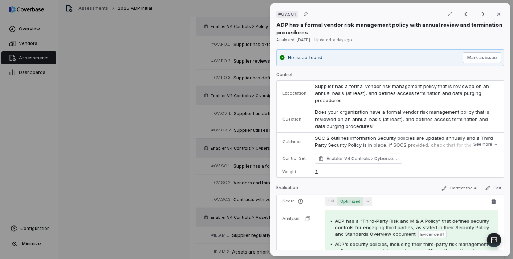
click at [346, 204] on span "Optimized" at bounding box center [350, 201] width 26 height 9
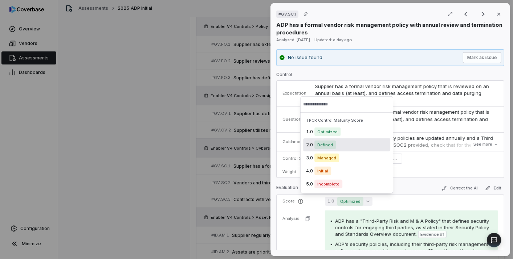
click at [336, 147] on div "2.0 Defined" at bounding box center [346, 145] width 87 height 13
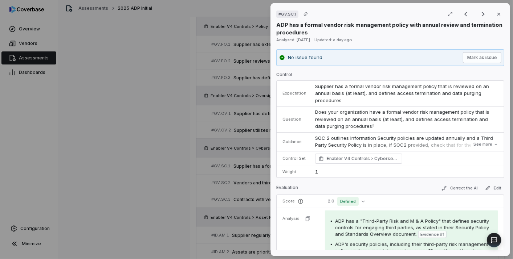
click at [209, 187] on div "# GV.SC.1 Result 15 of 73 Close ADP has a formal vendor risk management policy …" at bounding box center [256, 129] width 513 height 259
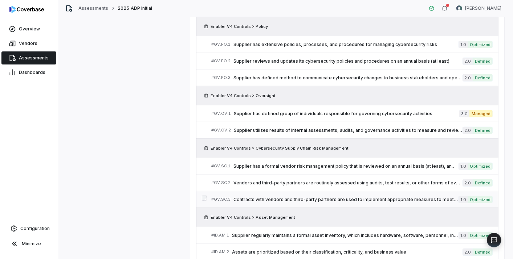
click at [388, 197] on span "Contracts with vendors and third-party partners are used to implement appropria…" at bounding box center [345, 200] width 225 height 6
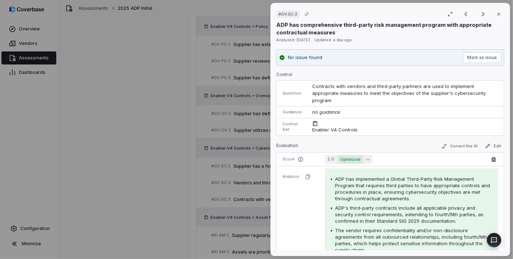
click at [347, 161] on span "Optimized" at bounding box center [350, 159] width 26 height 9
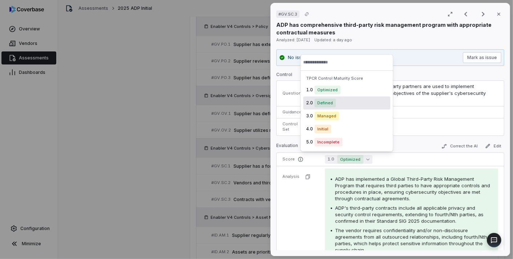
click at [336, 105] on div "2.0 Defined" at bounding box center [346, 103] width 87 height 13
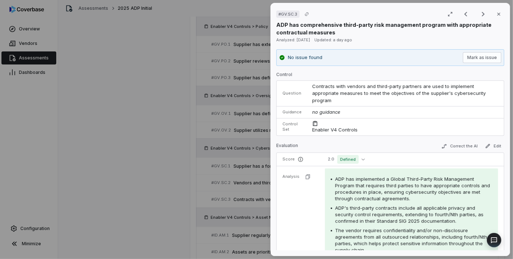
click at [187, 214] on div "# GV.SC.3 Result 17 of 73 Close ADP has comprehensive third-party risk manageme…" at bounding box center [256, 129] width 513 height 259
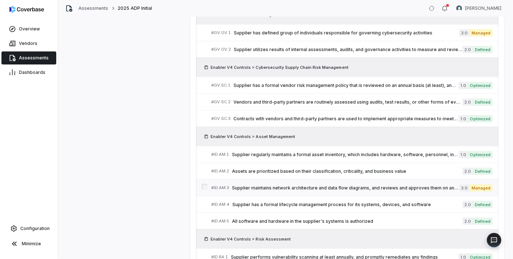
scroll to position [443, 0]
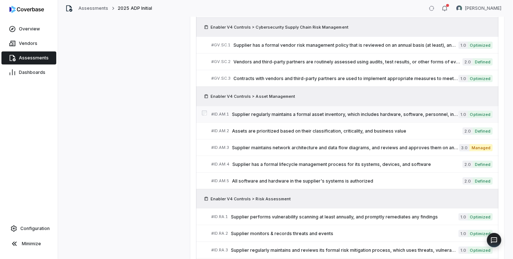
click at [305, 112] on span "Supplier regularly maintains a formal asset inventory, which includes hardware,…" at bounding box center [345, 115] width 226 height 6
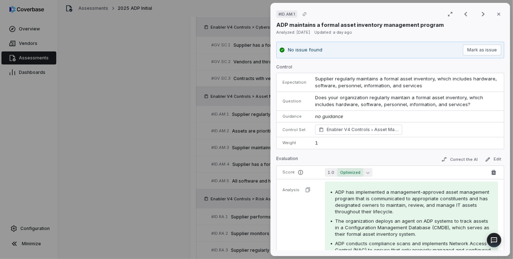
click at [344, 173] on span "Optimized" at bounding box center [350, 172] width 26 height 9
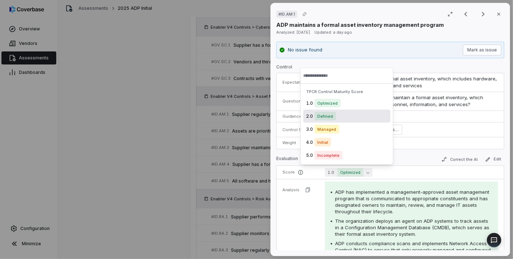
drag, startPoint x: 343, startPoint y: 108, endPoint x: 341, endPoint y: 119, distance: 11.1
click at [341, 119] on div "1.0 Optimized 2.0 Defined 3.0 Managed 4.0 Initial 5.0 Incomplete" at bounding box center [346, 129] width 87 height 65
click at [341, 119] on div "2.0 Defined" at bounding box center [346, 116] width 87 height 13
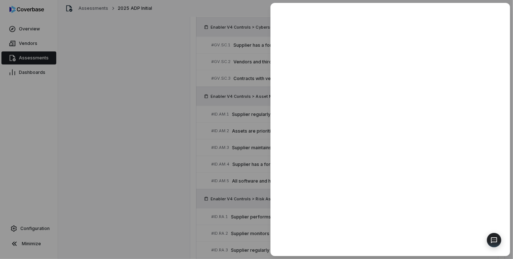
click at [186, 158] on div at bounding box center [256, 129] width 513 height 259
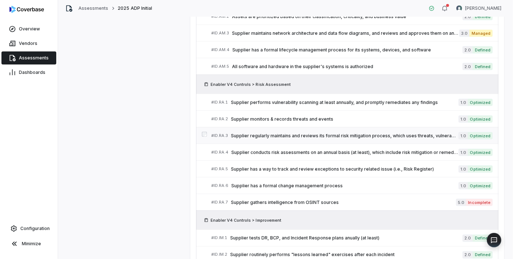
scroll to position [564, 0]
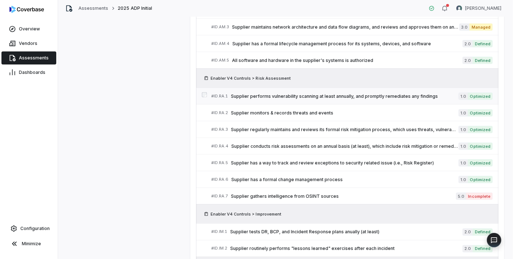
click at [371, 94] on span "Supplier performs vulnerability scanning at least annually, and promptly remedi…" at bounding box center [345, 97] width 228 height 6
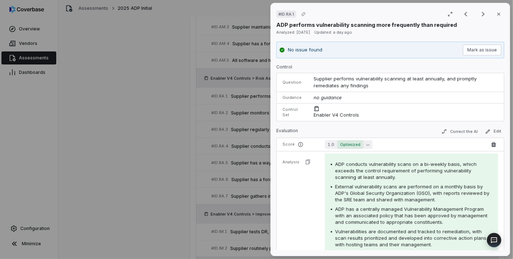
click at [356, 143] on span "Optimized" at bounding box center [350, 144] width 26 height 9
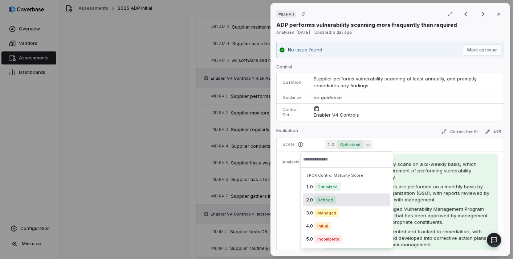
click at [320, 196] on div "2.0 Defined" at bounding box center [346, 200] width 87 height 13
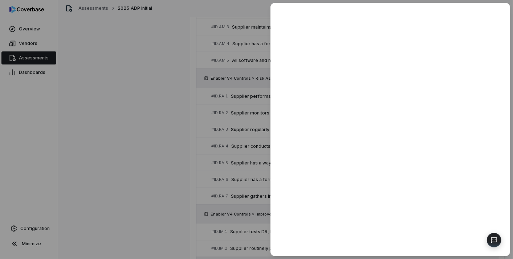
click at [238, 173] on div at bounding box center [256, 129] width 513 height 259
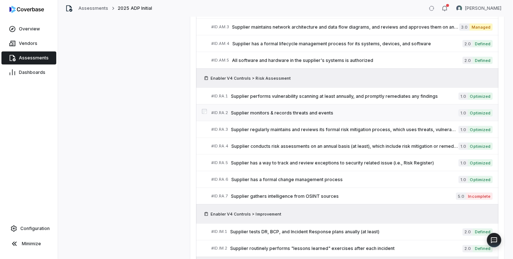
click at [389, 110] on span "Supplier monitors & records threats and events" at bounding box center [345, 113] width 228 height 6
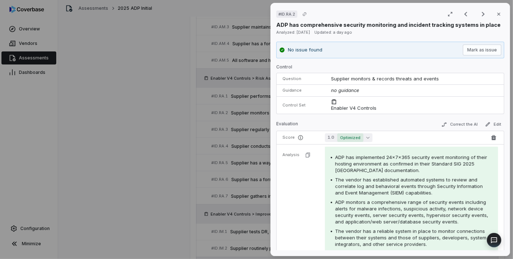
click at [343, 136] on span "Optimized" at bounding box center [350, 138] width 26 height 9
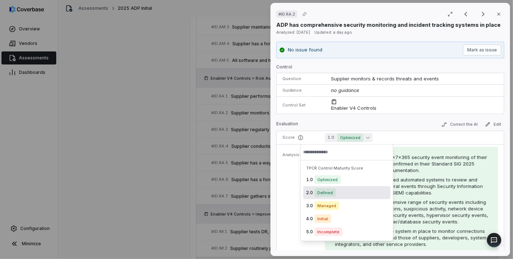
click at [327, 196] on span "Defined" at bounding box center [324, 193] width 21 height 9
click at [245, 183] on div "# ID.RA.2 Result 24 of 73 Close ADP has comprehensive security monitoring and i…" at bounding box center [256, 129] width 513 height 259
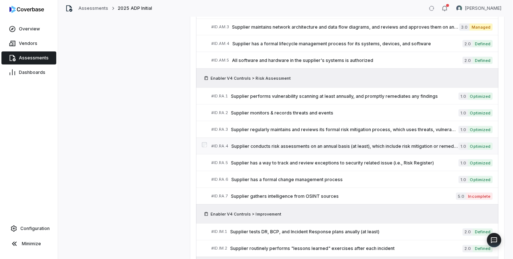
click at [366, 144] on span "Supplier conducts risk assessments on an annual basis (at least), which include…" at bounding box center [344, 147] width 227 height 6
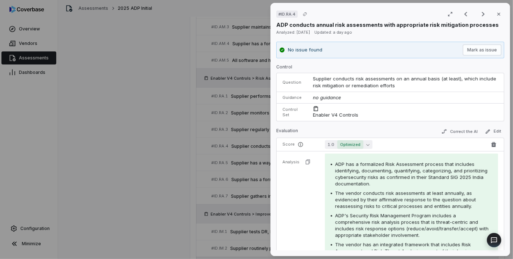
click at [351, 143] on span "Optimized" at bounding box center [350, 144] width 26 height 9
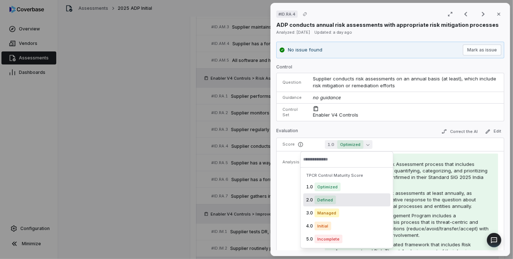
click at [324, 200] on span "Defined" at bounding box center [324, 200] width 21 height 9
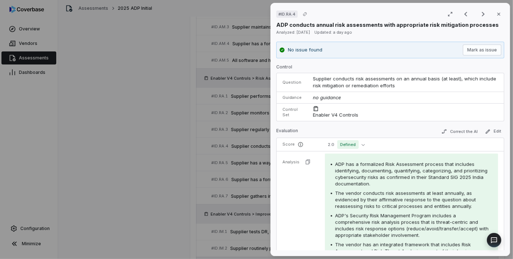
click at [228, 183] on div "# ID.RA.4 Result 26 of 73 Close ADP conducts annual risk assessments with appro…" at bounding box center [256, 129] width 513 height 259
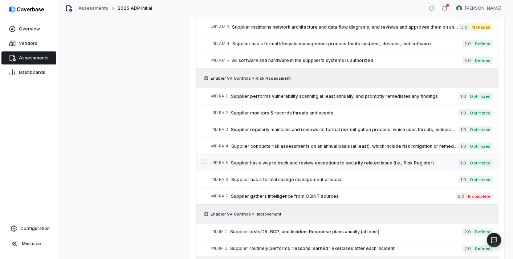
click at [384, 155] on link "# ID.RA.5 Supplier has a way to track and review exceptions to security related…" at bounding box center [351, 163] width 281 height 16
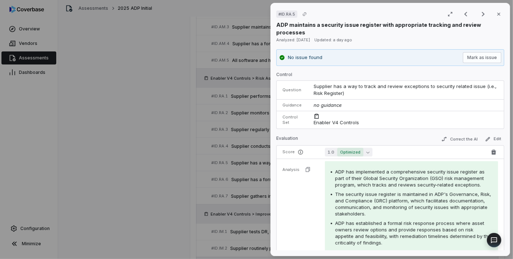
click at [353, 148] on span "Optimized" at bounding box center [350, 152] width 26 height 9
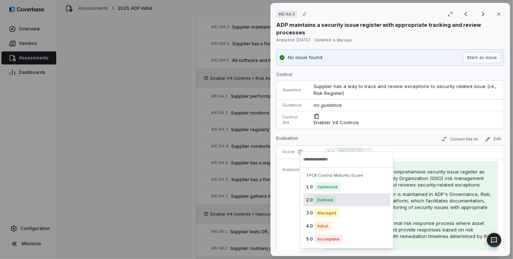
click at [326, 199] on span "Defined" at bounding box center [324, 200] width 21 height 9
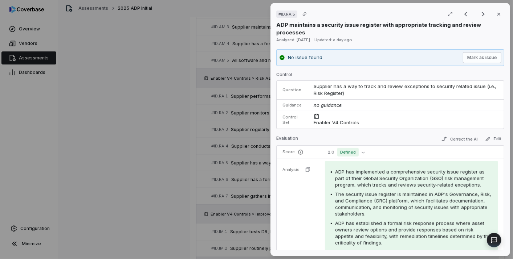
click at [224, 181] on div "# ID.RA.5 Result 27 of 73 Close ADP maintains a security issue register with ap…" at bounding box center [256, 129] width 513 height 259
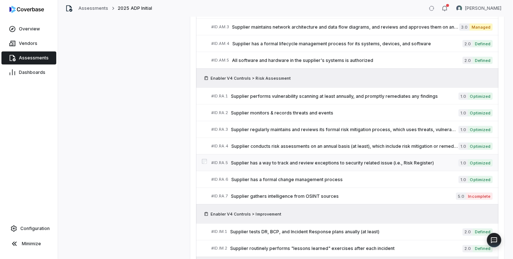
click at [381, 160] on span "Supplier has a way to track and review exceptions to security related issue (i.…" at bounding box center [345, 163] width 228 height 6
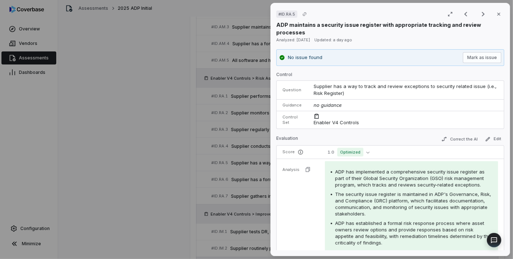
click at [338, 148] on span "Optimized" at bounding box center [350, 152] width 26 height 9
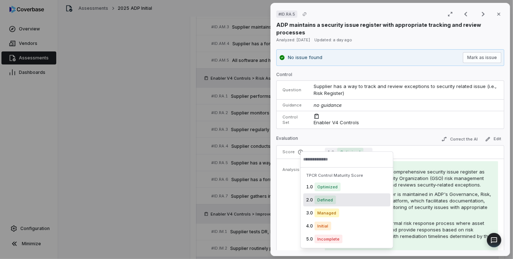
click at [324, 205] on div "2.0 Defined" at bounding box center [346, 200] width 87 height 13
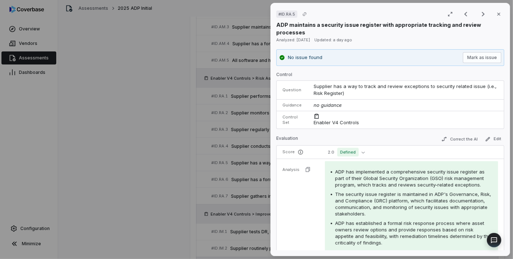
click at [234, 182] on div "# ID.RA.5 Result 27 of 73 Close ADP maintains a security issue register with ap…" at bounding box center [256, 129] width 513 height 259
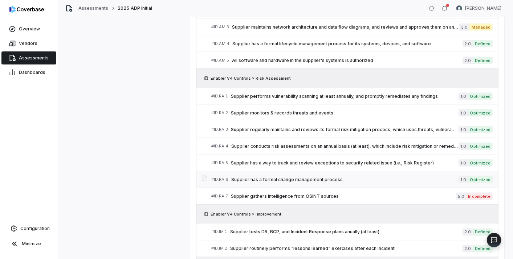
click at [359, 177] on span "Supplier has a formal change management process" at bounding box center [344, 180] width 227 height 6
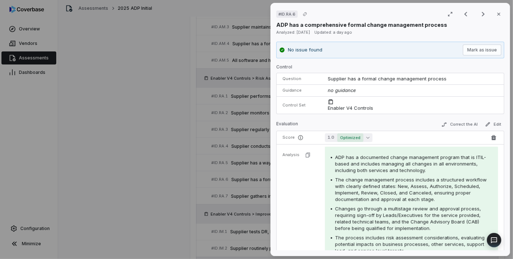
click at [340, 138] on span "Optimized" at bounding box center [350, 138] width 26 height 9
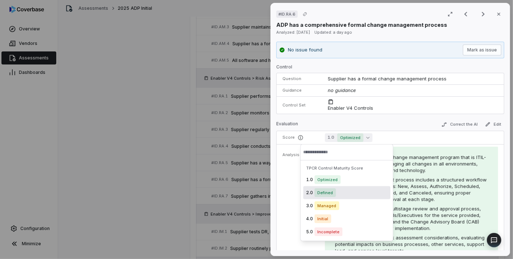
click at [326, 189] on span "Defined" at bounding box center [324, 193] width 21 height 9
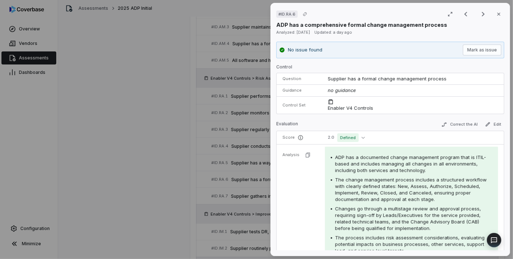
click at [220, 186] on div "# ID.RA.6 Result 28 of 73 Close ADP has a comprehensive formal change managemen…" at bounding box center [256, 129] width 513 height 259
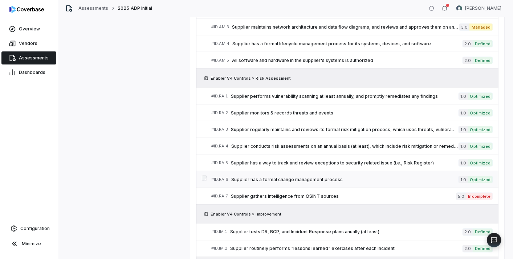
click at [306, 177] on span "Supplier has a formal change management process" at bounding box center [344, 180] width 227 height 6
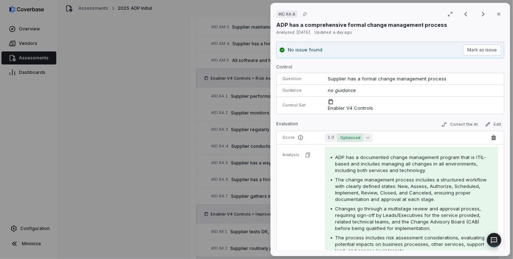
click at [362, 139] on button "1.0 Optimized" at bounding box center [349, 138] width 48 height 9
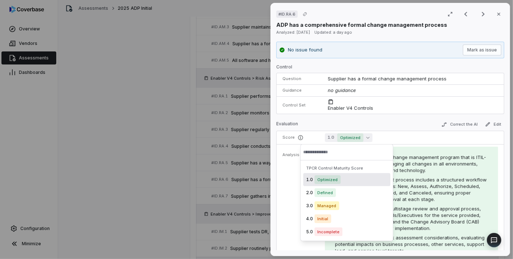
click at [326, 189] on span "Defined" at bounding box center [324, 193] width 21 height 9
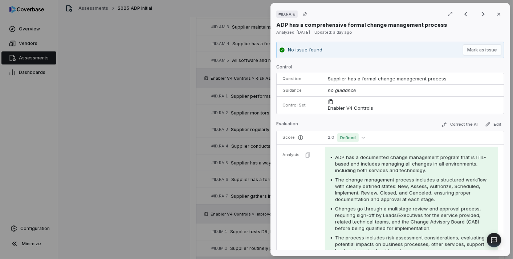
drag, startPoint x: 223, startPoint y: 181, endPoint x: 247, endPoint y: 179, distance: 24.7
click at [224, 181] on div "# ID.RA.6 Result 28 of 73 Close ADP has a comprehensive formal change managemen…" at bounding box center [256, 129] width 513 height 259
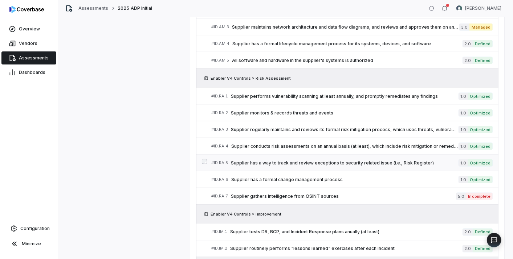
click at [374, 160] on span "Supplier has a way to track and review exceptions to security related issue (i.…" at bounding box center [345, 163] width 228 height 6
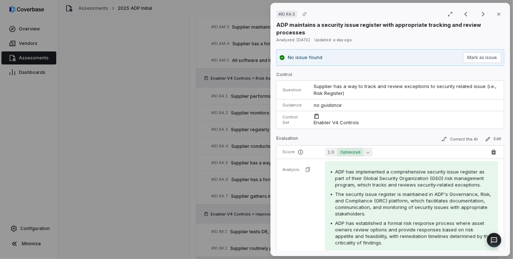
click at [349, 148] on span "Optimized" at bounding box center [350, 152] width 26 height 9
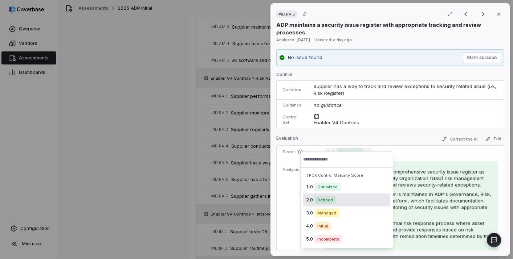
click at [322, 197] on span "Defined" at bounding box center [324, 200] width 21 height 9
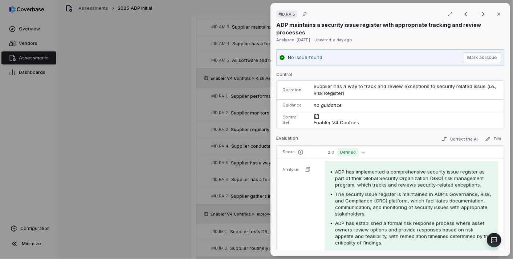
click at [210, 175] on div "# ID.RA.5 Result 27 of 73 Close ADP maintains a security issue register with ap…" at bounding box center [256, 129] width 513 height 259
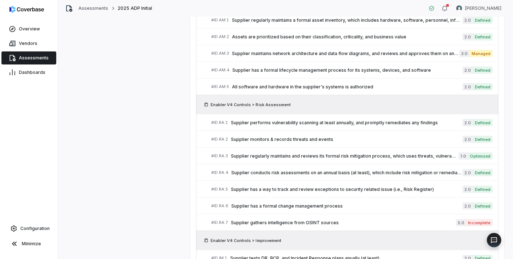
scroll to position [572, 0]
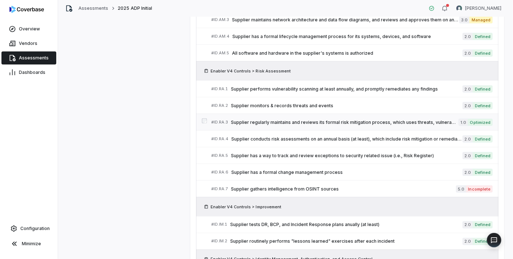
click at [336, 120] on span "Supplier regularly maintains and reviews its formal risk mitigation process, wh…" at bounding box center [345, 123] width 228 height 6
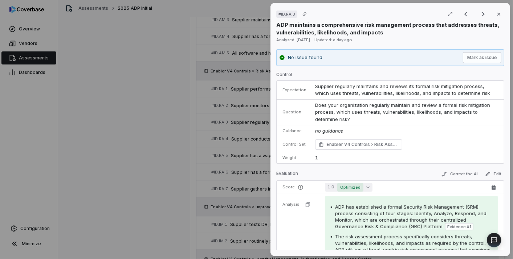
click at [333, 183] on button "1.0 Optimized" at bounding box center [349, 187] width 48 height 9
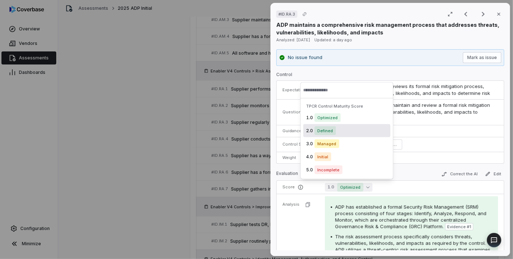
click at [331, 124] on div "2.0 Defined" at bounding box center [346, 130] width 87 height 13
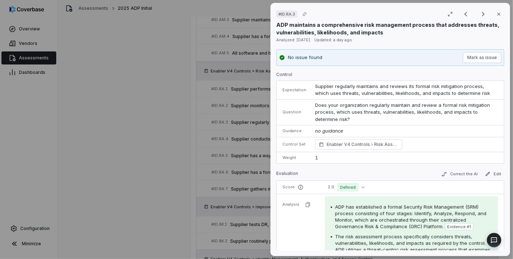
click at [220, 183] on div "# ID.RA.3 Result 25 of 73 Close ADP maintains a comprehensive risk management p…" at bounding box center [256, 129] width 513 height 259
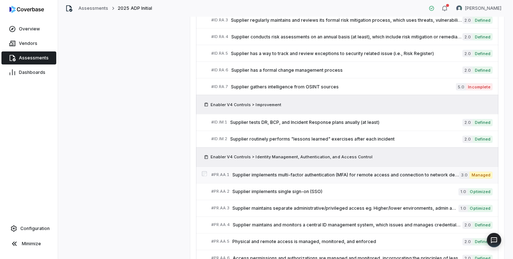
scroll to position [692, 0]
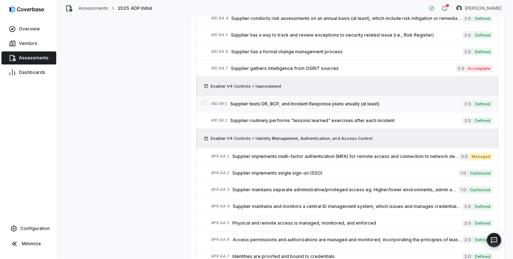
click at [337, 102] on span "Supplier tests DR, BCP, and Incident Response plans anually (at least)" at bounding box center [346, 105] width 232 height 6
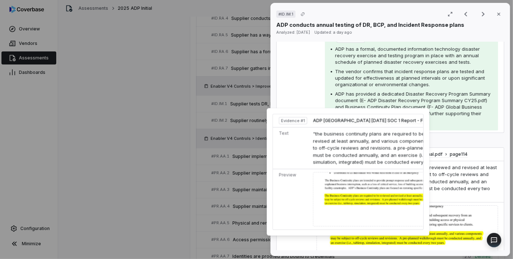
scroll to position [242, 0]
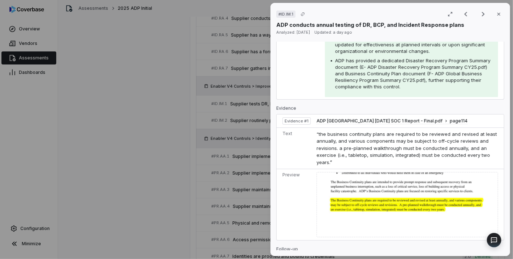
click at [152, 173] on div "# ID.IM.1 Result 30 of 73 Close ADP conducts annual testing of DR, BCP, and Inc…" at bounding box center [256, 129] width 513 height 259
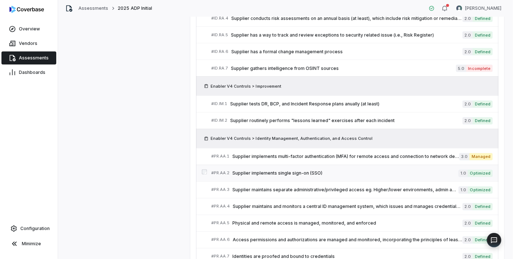
scroll to position [773, 0]
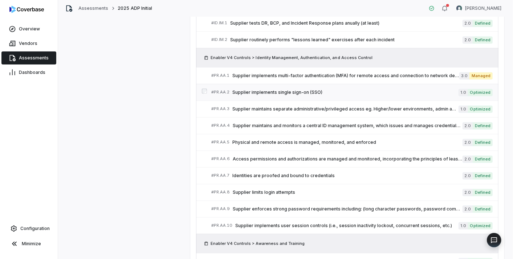
click at [284, 90] on span "Supplier implements single sign-on (SSO)" at bounding box center [345, 93] width 226 height 6
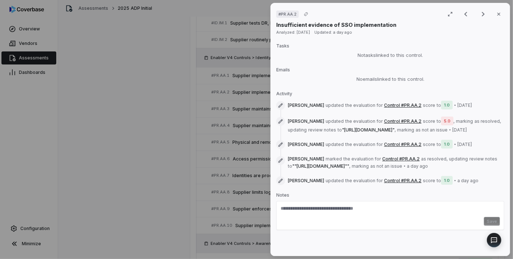
scroll to position [371, 0]
click at [109, 150] on div "# PR.AA.2 Result 33 of 73 Close Insufficient evidence of SSO implementation Ana…" at bounding box center [256, 129] width 513 height 259
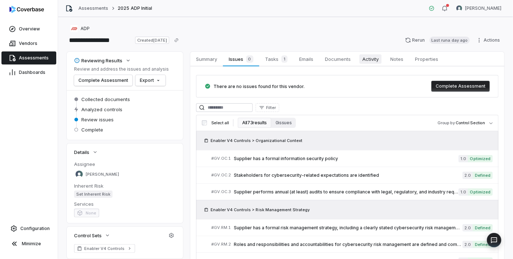
click at [369, 62] on span "Activity" at bounding box center [370, 58] width 22 height 9
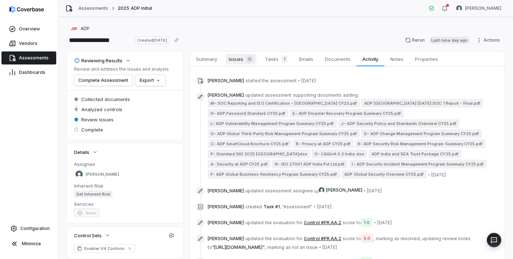
click at [235, 59] on span "Issues 0" at bounding box center [241, 59] width 30 height 10
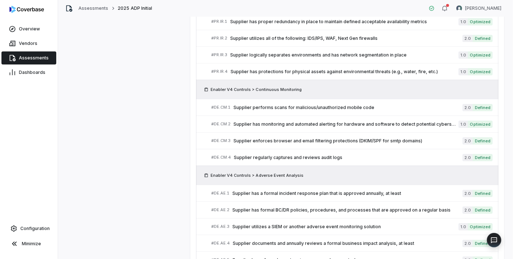
scroll to position [1330, 0]
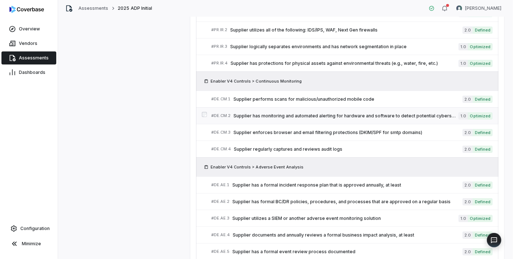
click at [321, 113] on span "Supplier has monitoring and automated alerting for hardware and software to det…" at bounding box center [345, 116] width 225 height 6
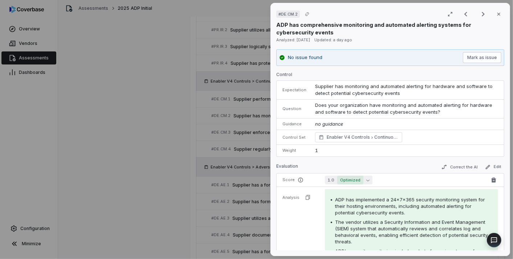
click at [334, 177] on button "1.0 Optimized" at bounding box center [349, 180] width 48 height 9
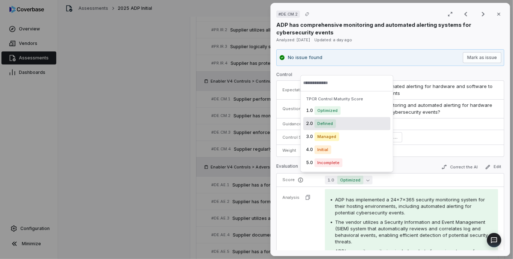
click at [326, 124] on span "Defined" at bounding box center [324, 123] width 21 height 9
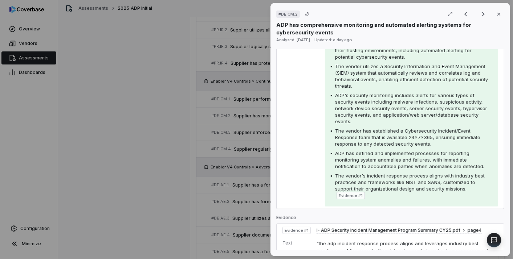
scroll to position [242, 0]
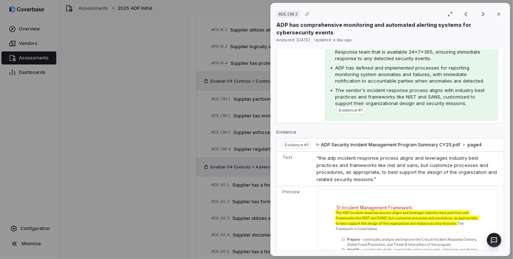
click at [196, 166] on div "# DE.CM.2 Result 62 of 73 Close ADP has comprehensive monitoring and automated …" at bounding box center [256, 129] width 513 height 259
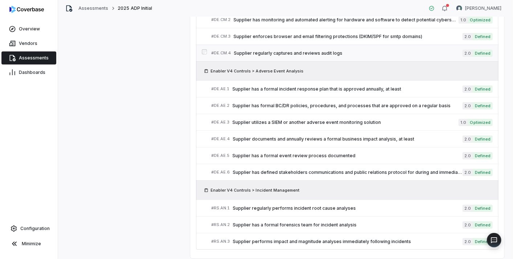
scroll to position [1439, 0]
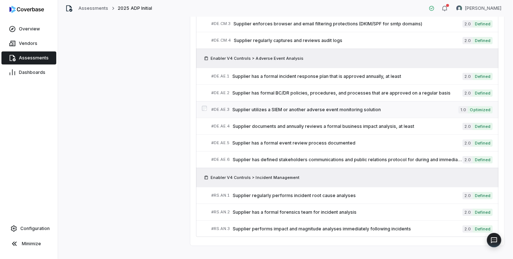
click at [313, 107] on span "Supplier utilizes a SIEM or another adverse event monitoring solution" at bounding box center [345, 110] width 226 height 6
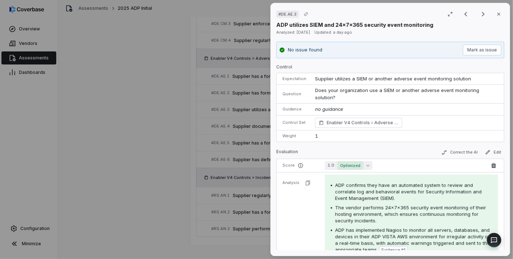
click at [331, 162] on button "1.0 Optimized" at bounding box center [349, 165] width 48 height 9
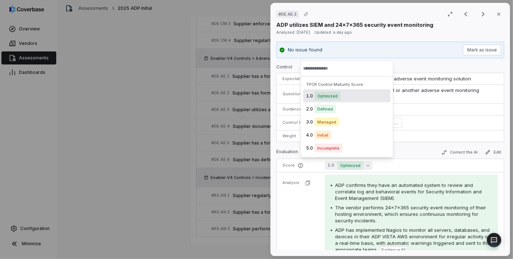
click at [338, 103] on div "2.0 Defined" at bounding box center [346, 109] width 87 height 13
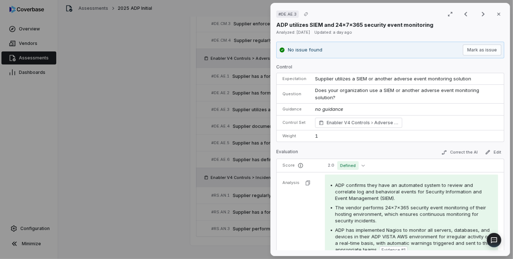
click at [157, 159] on div "# DE.AE.3 Result 67 of 73 Close ADP utilizes SIEM and 24x7x365 security event m…" at bounding box center [256, 129] width 513 height 259
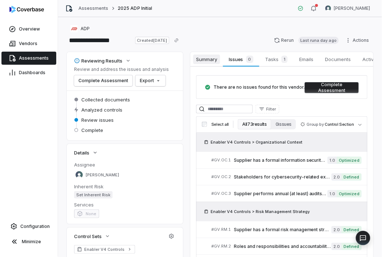
click at [205, 62] on span "Summary" at bounding box center [206, 58] width 27 height 9
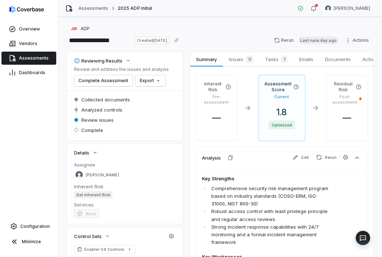
click at [327, 188] on div "Key Strengths Comprehensive security risk management program based on industry …" at bounding box center [281, 250] width 171 height 162
click at [335, 183] on div "Key Strengths Comprehensive security risk management program based on industry …" at bounding box center [281, 250] width 171 height 162
click at [143, 85] on html "**********" at bounding box center [191, 128] width 382 height 257
click at [151, 108] on div "Export as Excel" at bounding box center [160, 108] width 51 height 12
click at [183, 34] on button "Copy link" at bounding box center [176, 40] width 13 height 13
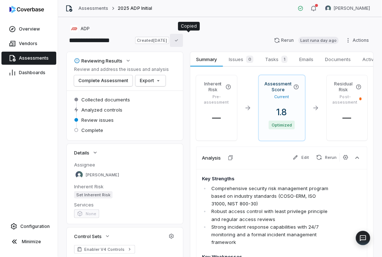
click at [183, 34] on button "Copy link" at bounding box center [176, 40] width 13 height 13
click at [211, 32] on div "ADP" at bounding box center [220, 28] width 306 height 9
